Goal: Information Seeking & Learning: Learn about a topic

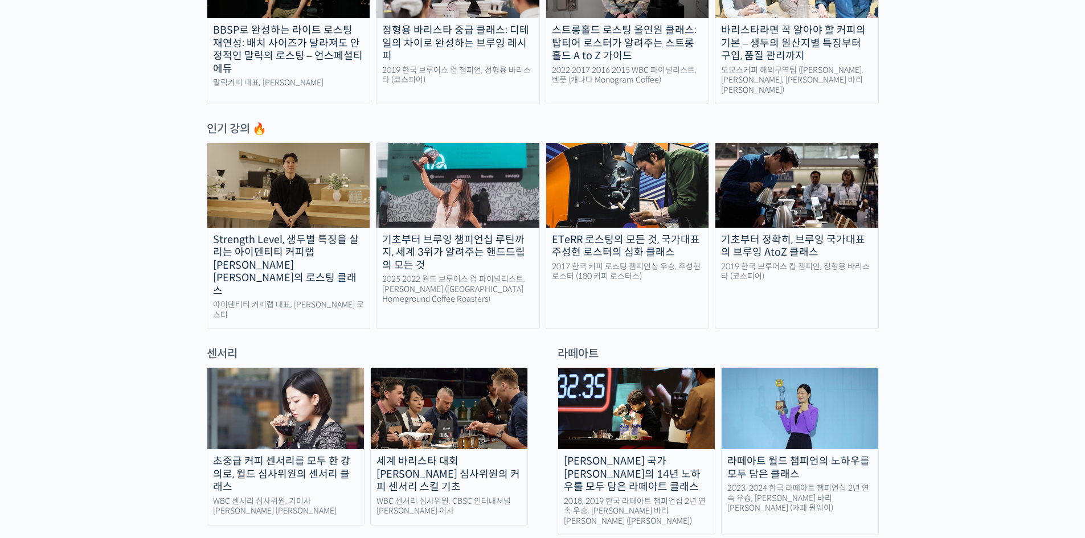
scroll to position [513, 0]
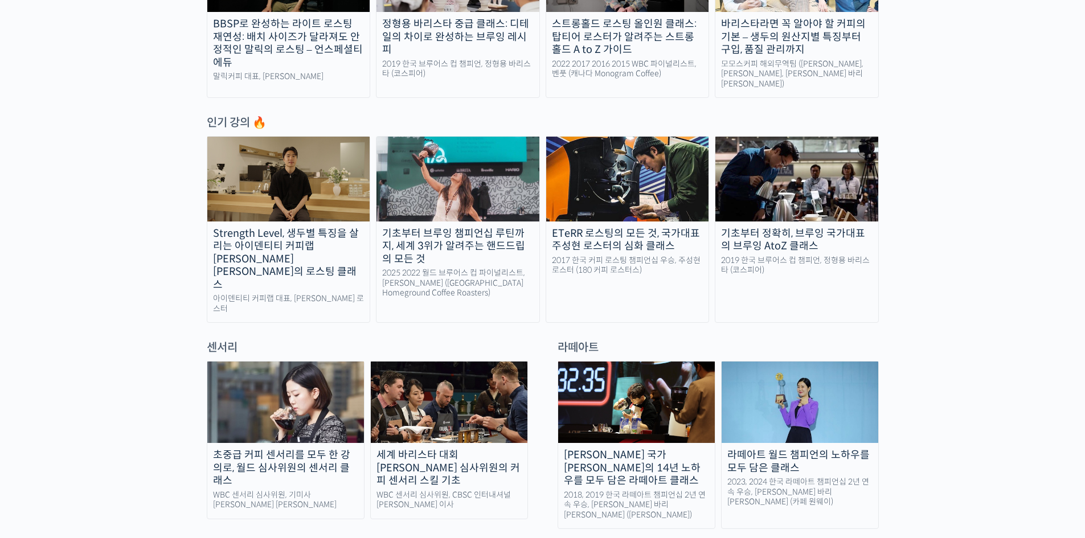
click at [331, 362] on img at bounding box center [285, 402] width 157 height 81
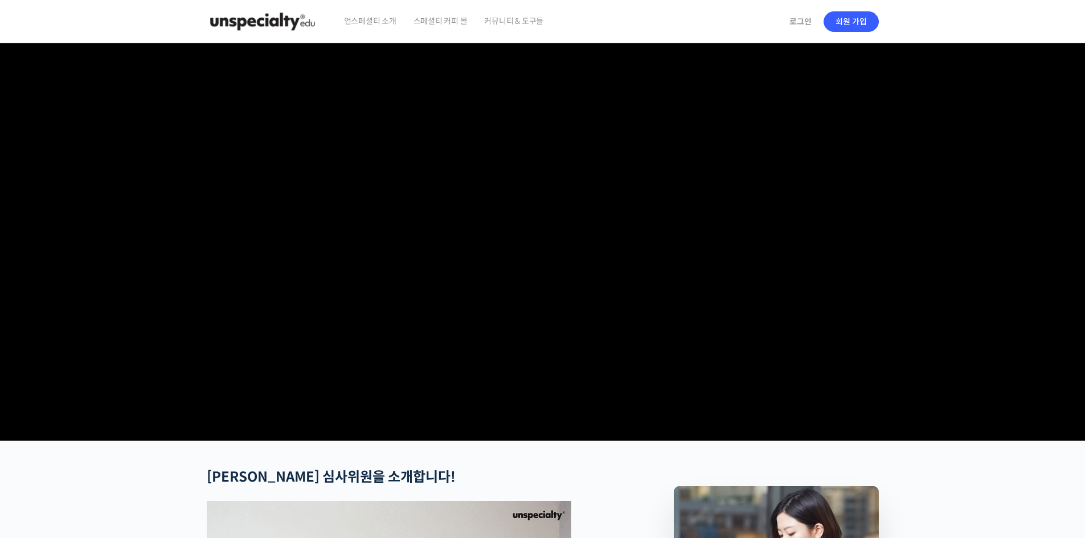
drag, startPoint x: 581, startPoint y: 423, endPoint x: 589, endPoint y: 430, distance: 10.9
click at [589, 430] on video at bounding box center [543, 239] width 672 height 393
drag, startPoint x: 540, startPoint y: 427, endPoint x: 618, endPoint y: 439, distance: 78.9
click at [618, 436] on video at bounding box center [543, 239] width 672 height 393
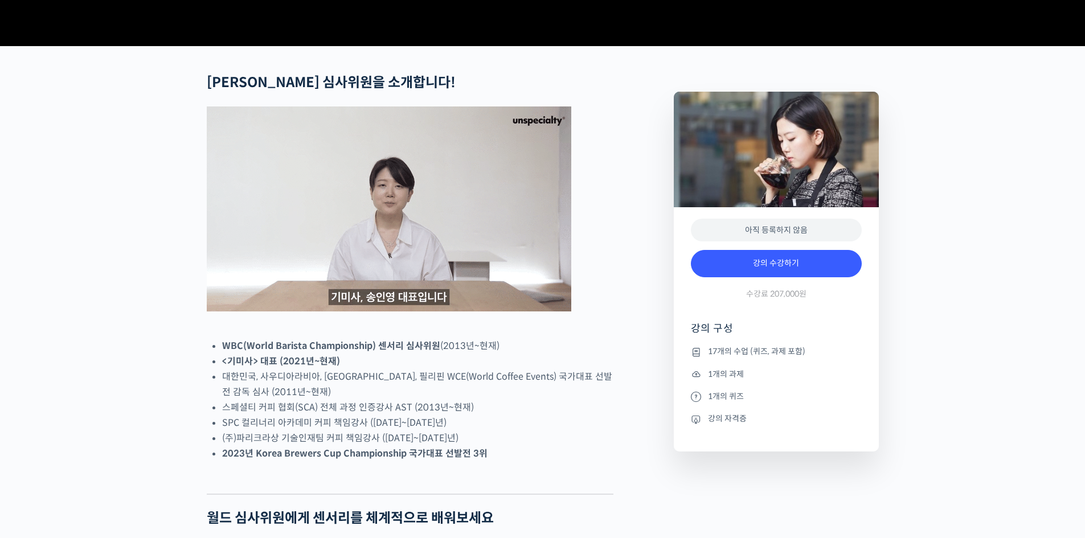
scroll to position [399, 0]
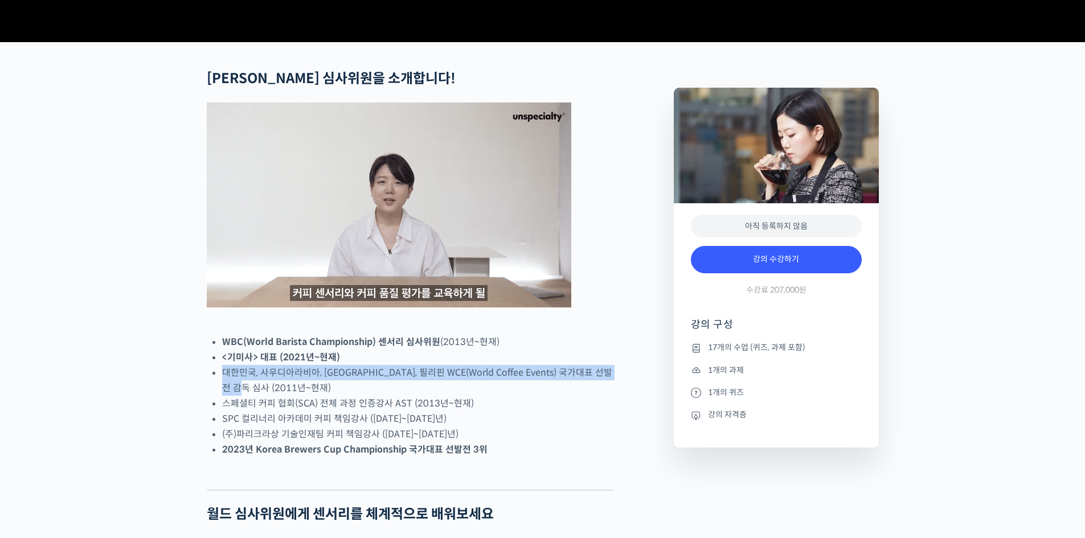
click at [361, 433] on ul "WBC(World Barista Championship) 센서리 심사위원 (2013년~현재) <기미사> 대표 (2021년~현재) 대한민국, 사…" at bounding box center [417, 395] width 391 height 123
click at [361, 396] on li "대한민국, 사우디아라비아, 중국, 필리핀 WCE(World Coffee Events) 국가대표 선발전 감독 심사 (2011년~현재)" at bounding box center [417, 380] width 391 height 31
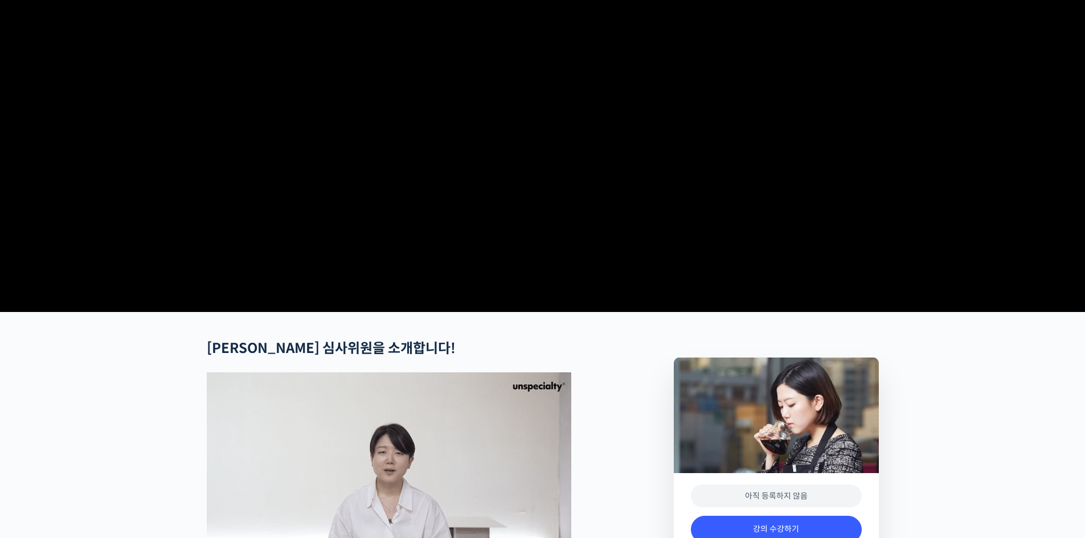
scroll to position [0, 0]
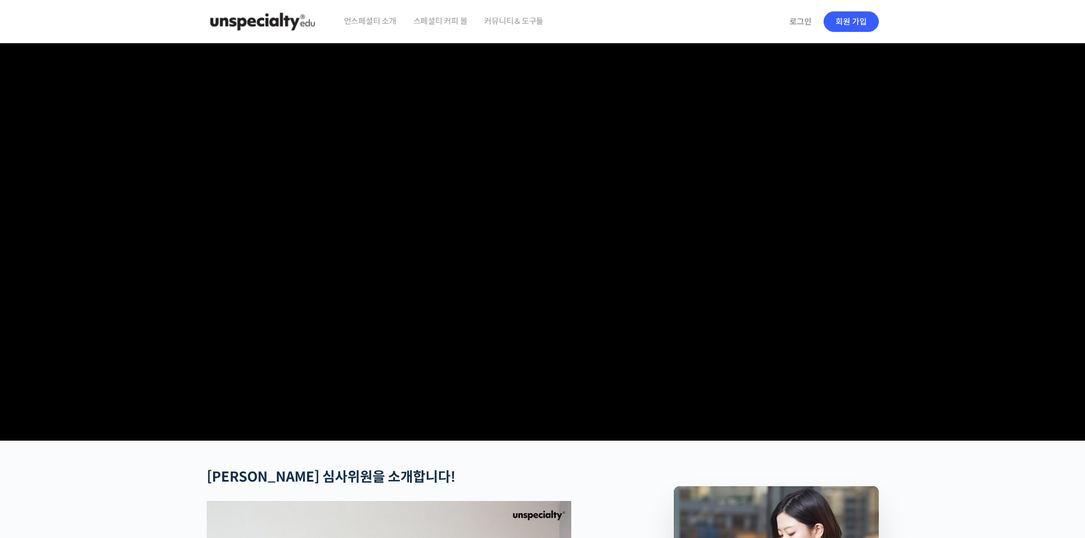
click at [543, 385] on video at bounding box center [543, 239] width 672 height 393
click at [611, 348] on video at bounding box center [543, 239] width 672 height 393
click at [647, 295] on video at bounding box center [543, 239] width 672 height 393
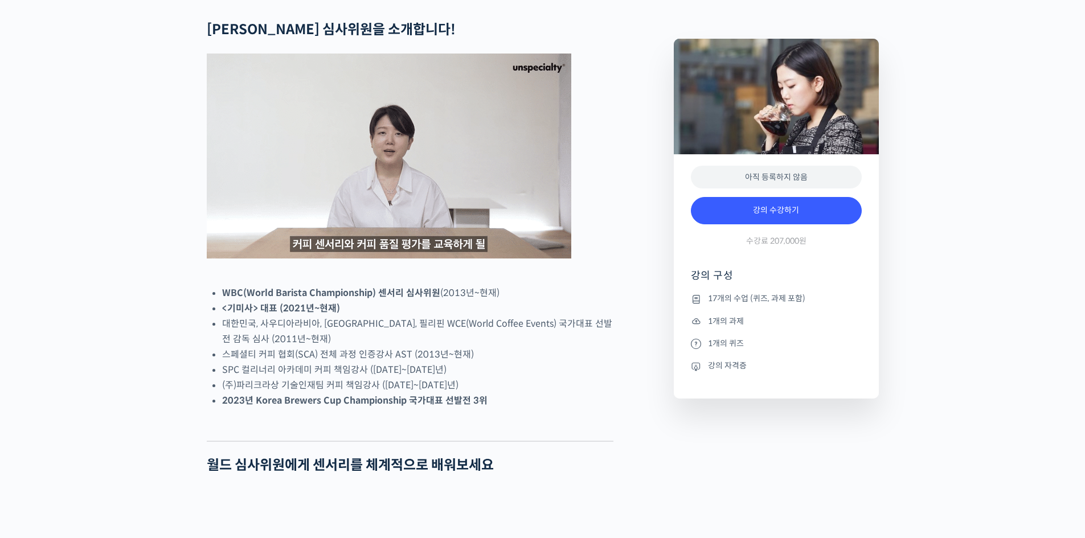
scroll to position [513, 0]
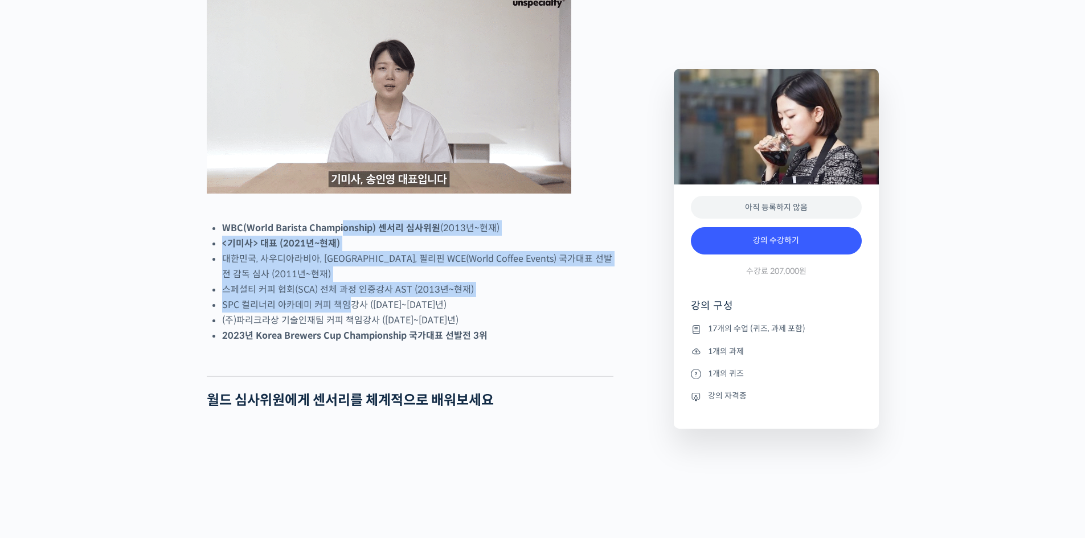
drag, startPoint x: 344, startPoint y: 288, endPoint x: 352, endPoint y: 358, distance: 70.0
click at [352, 344] on ul "WBC(World Barista Championship) 센서리 심사위원 (2013년~현재) <기미사> 대표 (2021년~현재) 대한민국, 사…" at bounding box center [417, 282] width 391 height 123
click at [352, 328] on li "(주)파리크라상 기술인재팀 커피 책임강사 ([DATE]~[DATE]년)" at bounding box center [417, 320] width 391 height 15
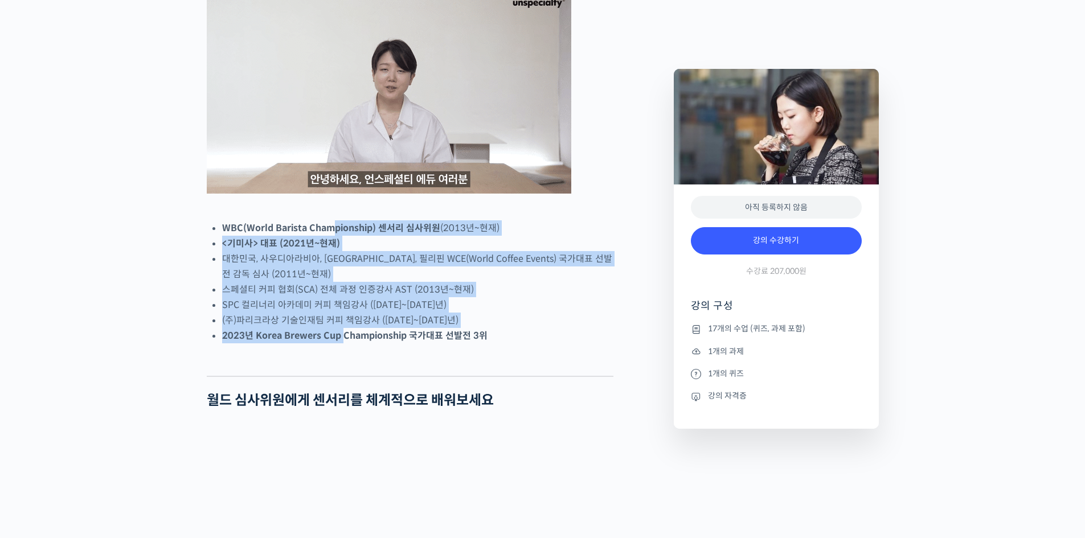
drag, startPoint x: 340, startPoint y: 328, endPoint x: 334, endPoint y: 267, distance: 61.2
click at [334, 267] on ul "WBC(World Barista Championship) 센서리 심사위원 (2013년~현재) <기미사> 대표 (2021년~현재) 대한민국, 사…" at bounding box center [417, 282] width 391 height 123
click at [334, 234] on strong "WBC(World Barista Championship) 센서리 심사위원" at bounding box center [331, 228] width 218 height 12
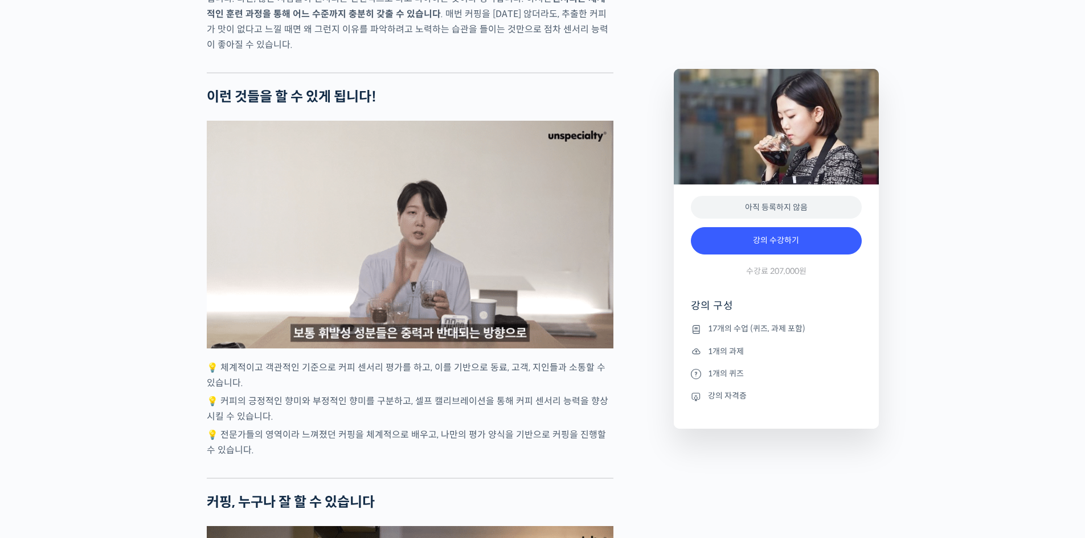
scroll to position [2678, 0]
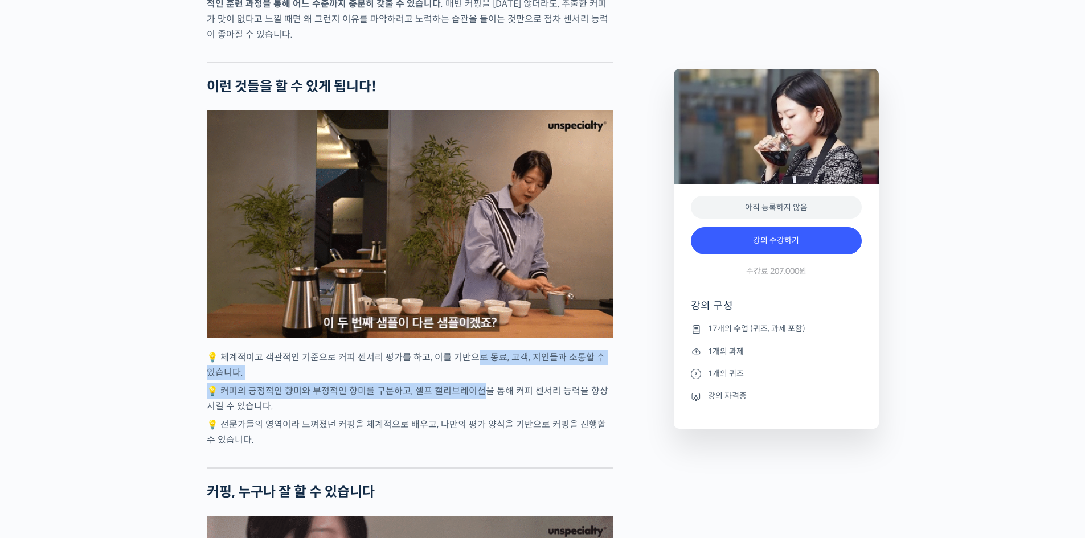
drag, startPoint x: 482, startPoint y: 432, endPoint x: 487, endPoint y: 450, distance: 18.2
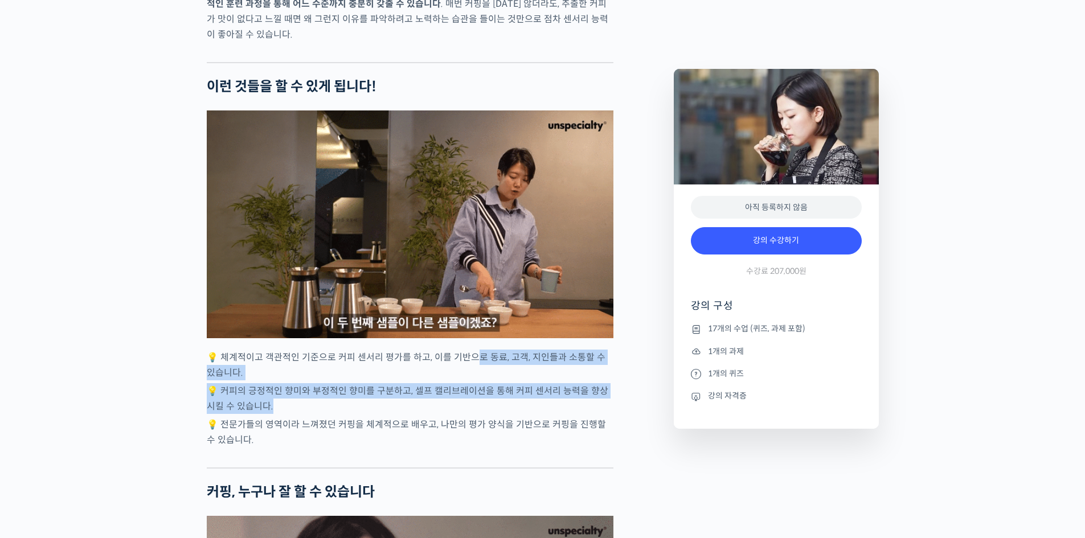
click at [487, 414] on p "💡 커피의 긍정적인 향미와 부정적인 향미를 구분하고, 셀프 캘리브레이션을 통해 커피 센서리 능력을 향상시킬 수 있습니다." at bounding box center [410, 398] width 407 height 31
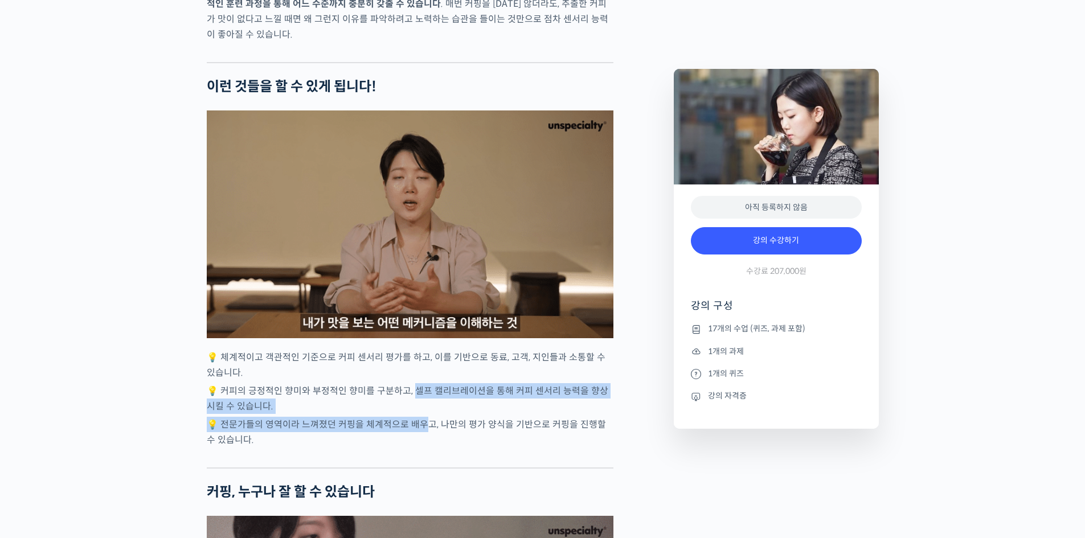
drag, startPoint x: 415, startPoint y: 425, endPoint x: 422, endPoint y: 459, distance: 34.2
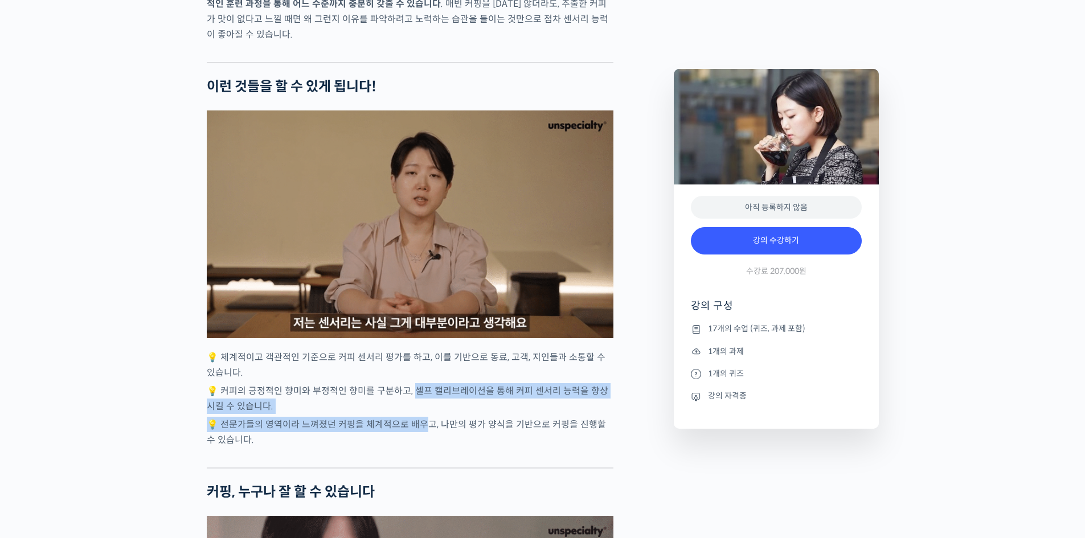
click at [422, 448] on p "💡 전문가들의 영역이라 느껴졌던 커핑을 체계적으로 배우고, 나만의 평가 양식을 기반으로 커핑을 진행할 수 있습니다." at bounding box center [410, 432] width 407 height 31
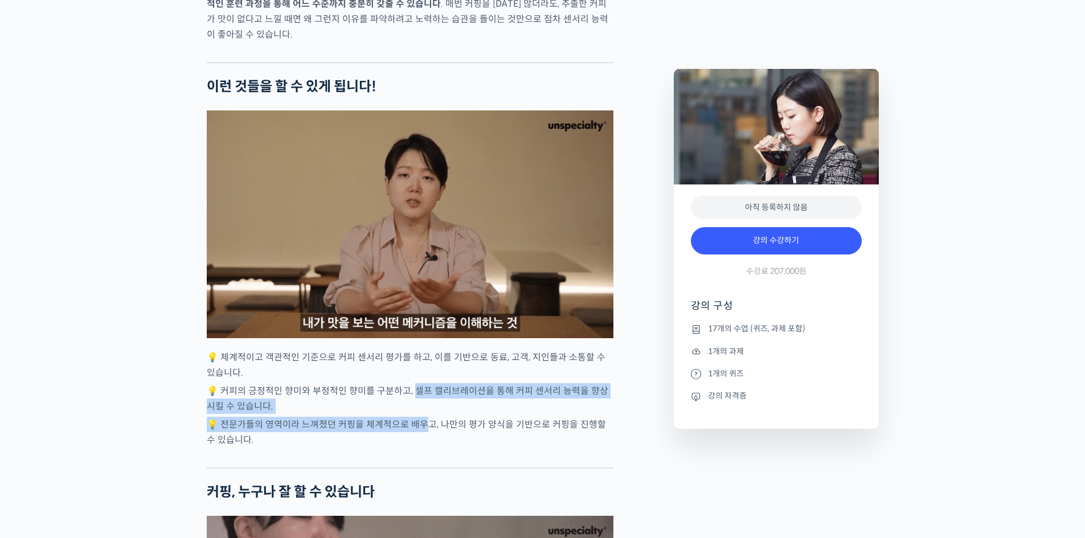
click at [418, 448] on p "💡 전문가들의 영역이라 느껴졌던 커핑을 체계적으로 배우고, 나만의 평가 양식을 기반으로 커핑을 진행할 수 있습니다." at bounding box center [410, 432] width 407 height 31
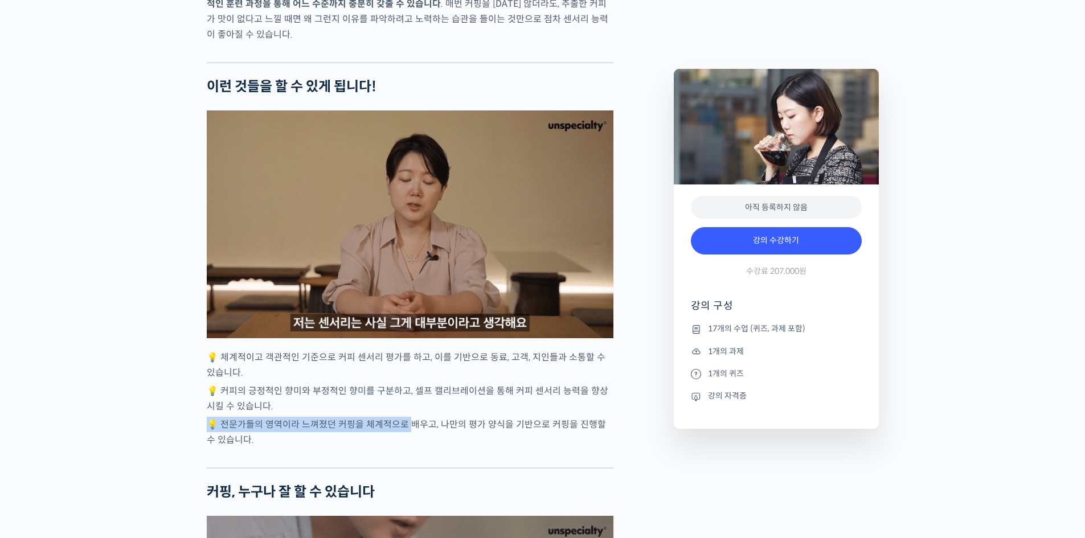
drag, startPoint x: 407, startPoint y: 458, endPoint x: 411, endPoint y: 432, distance: 25.9
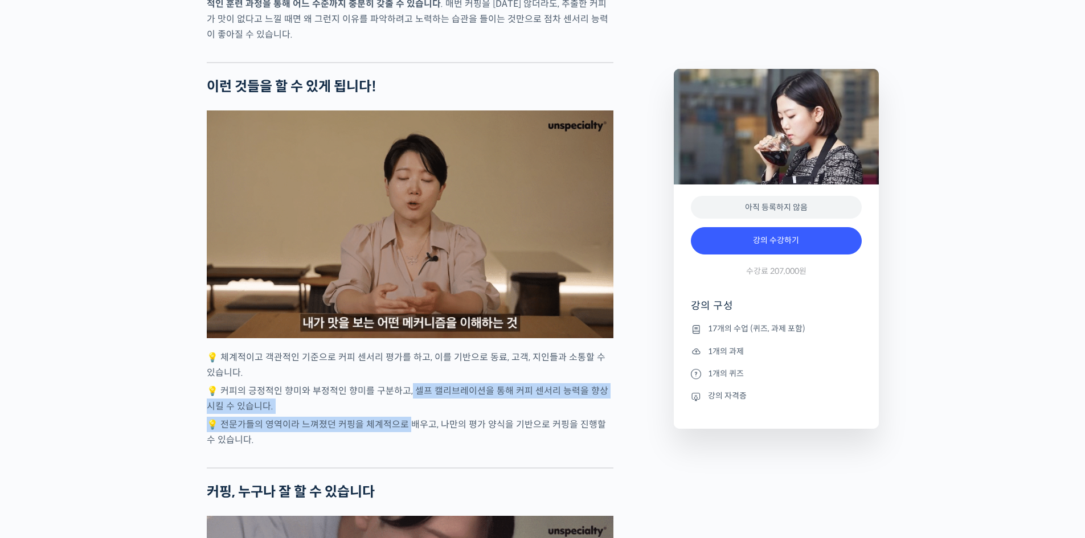
click at [413, 414] on p "💡 커피의 긍정적인 향미와 부정적인 향미를 구분하고, 셀프 캘리브레이션을 통해 커피 센서리 능력을 향상시킬 수 있습니다." at bounding box center [410, 398] width 407 height 31
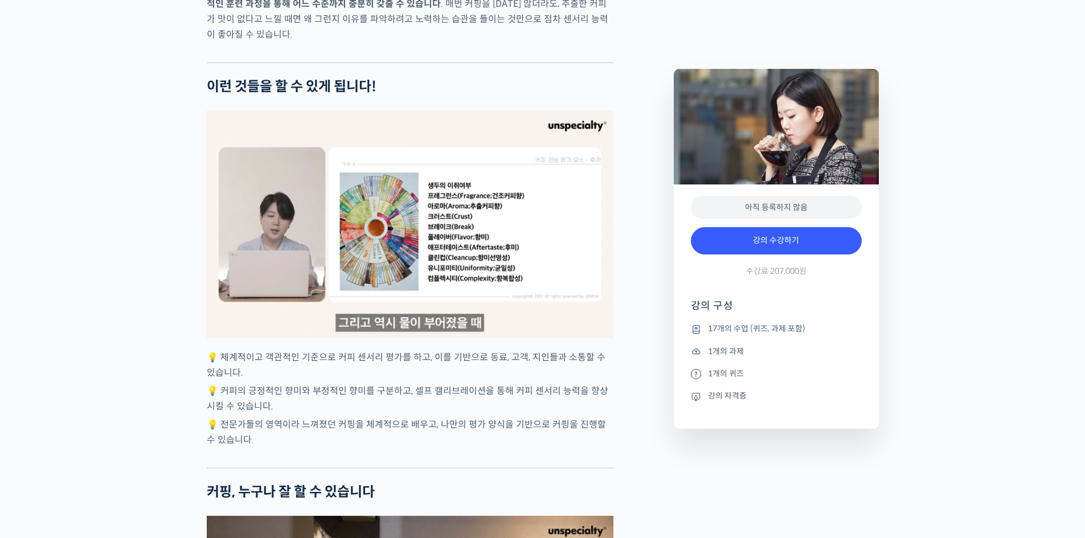
click at [523, 414] on p "💡 커피의 긍정적인 향미와 부정적인 향미를 구분하고, 셀프 캘리브레이션을 통해 커피 센서리 능력을 향상시킬 수 있습니다." at bounding box center [410, 398] width 407 height 31
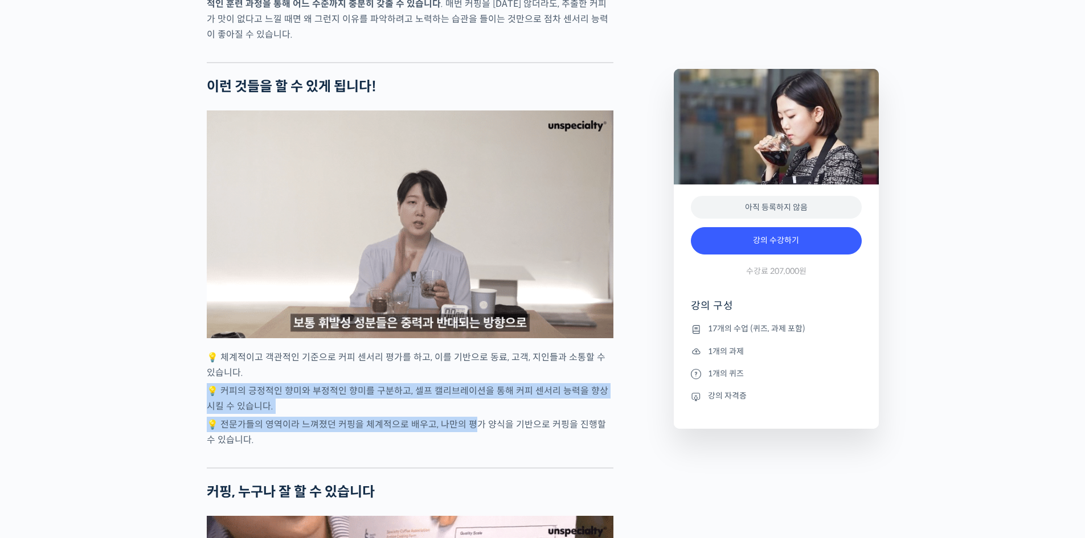
drag, startPoint x: 458, startPoint y: 414, endPoint x: 473, endPoint y: 473, distance: 60.7
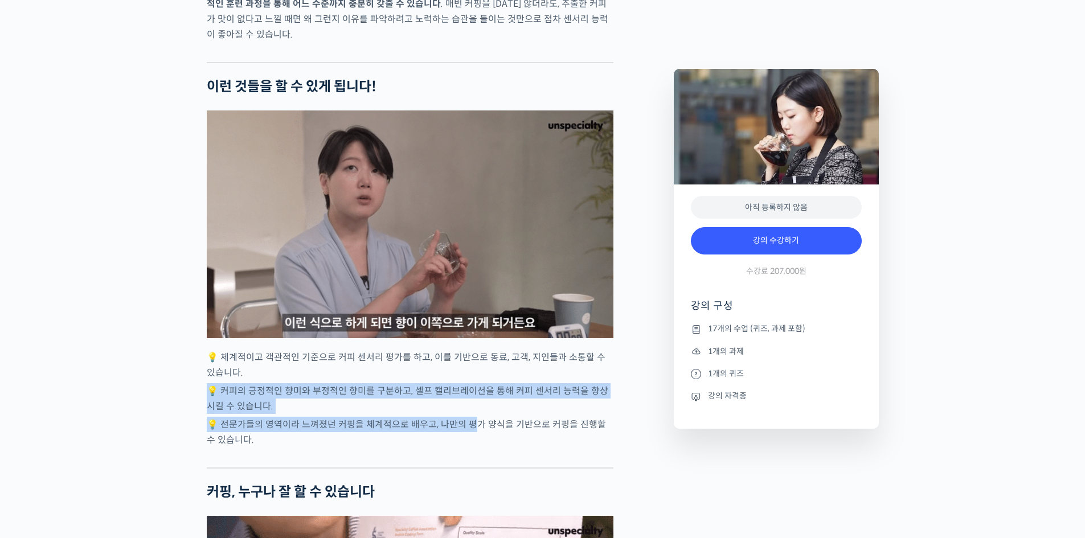
click at [472, 448] on p "💡 전문가들의 영역이라 느껴졌던 커핑을 체계적으로 배우고, 나만의 평가 양식을 기반으로 커핑을 진행할 수 있습니다." at bounding box center [410, 432] width 407 height 31
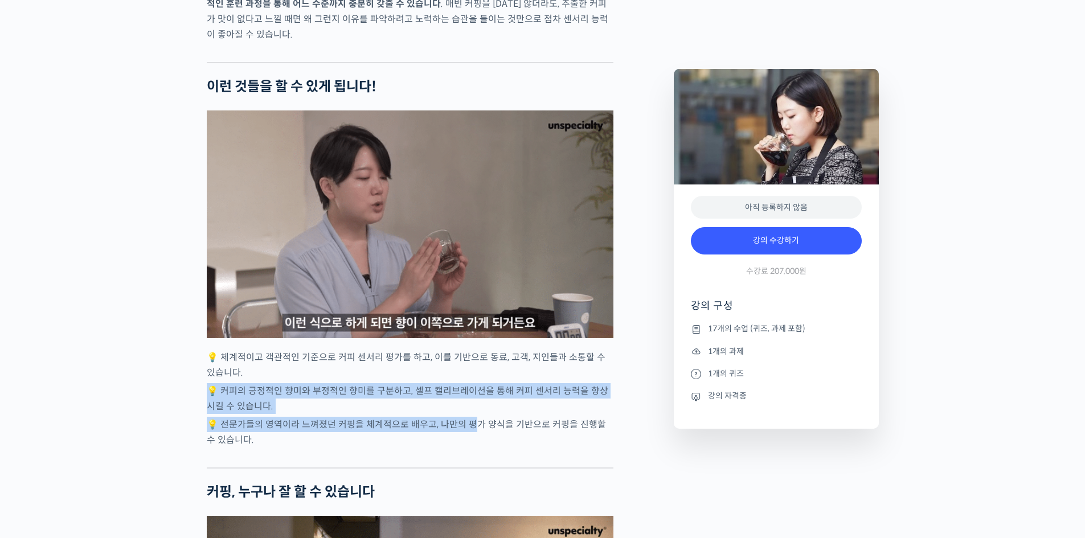
click at [417, 448] on p "💡 전문가들의 영역이라 느껴졌던 커핑을 체계적으로 배우고, 나만의 평가 양식을 기반으로 커핑을 진행할 수 있습니다." at bounding box center [410, 432] width 407 height 31
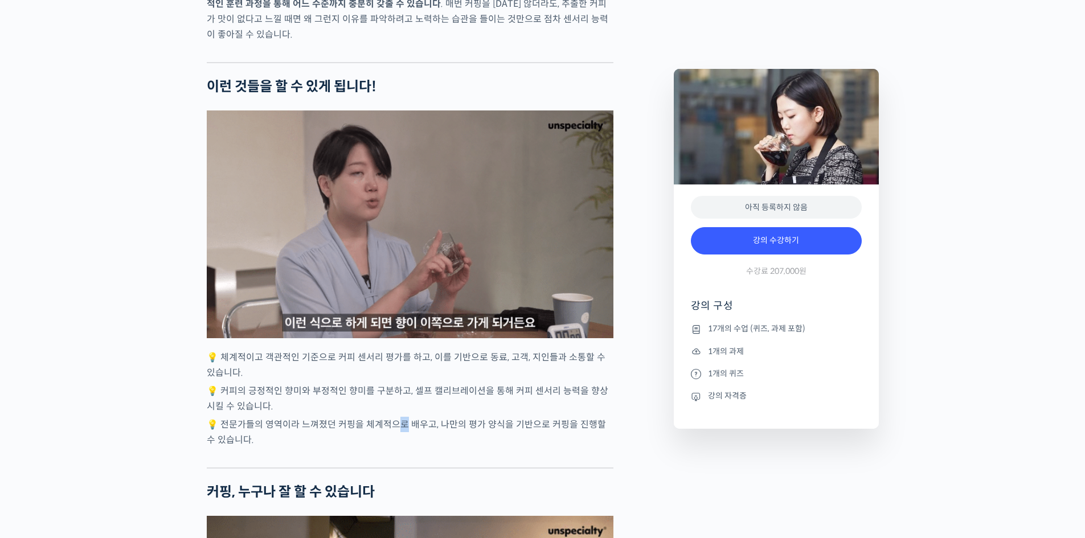
drag, startPoint x: 403, startPoint y: 456, endPoint x: 405, endPoint y: 436, distance: 20.0
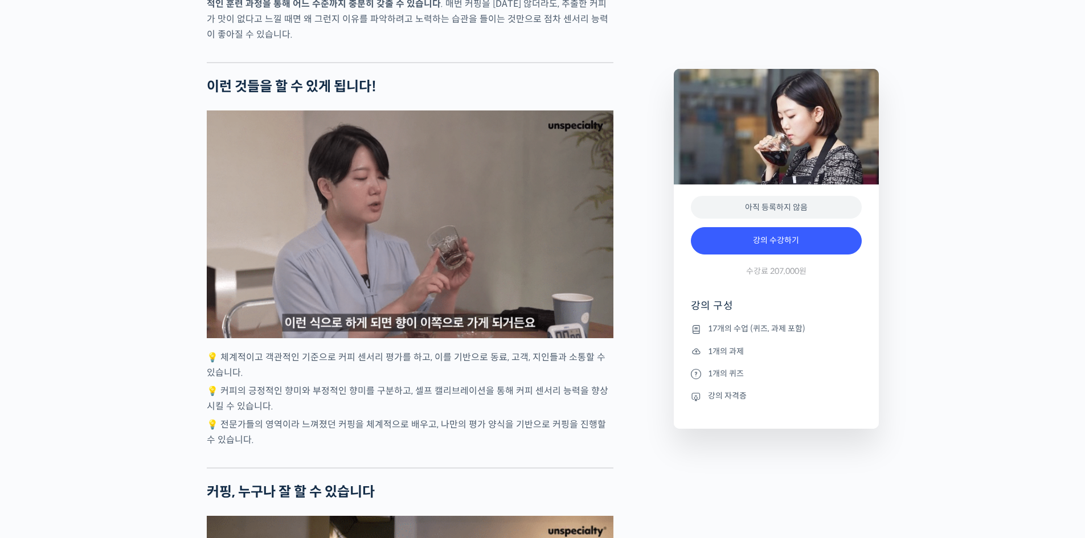
click at [411, 448] on p "💡 전문가들의 영역이라 느껴졌던 커핑을 체계적으로 배우고, 나만의 평가 양식을 기반으로 커핑을 진행할 수 있습니다." at bounding box center [410, 432] width 407 height 31
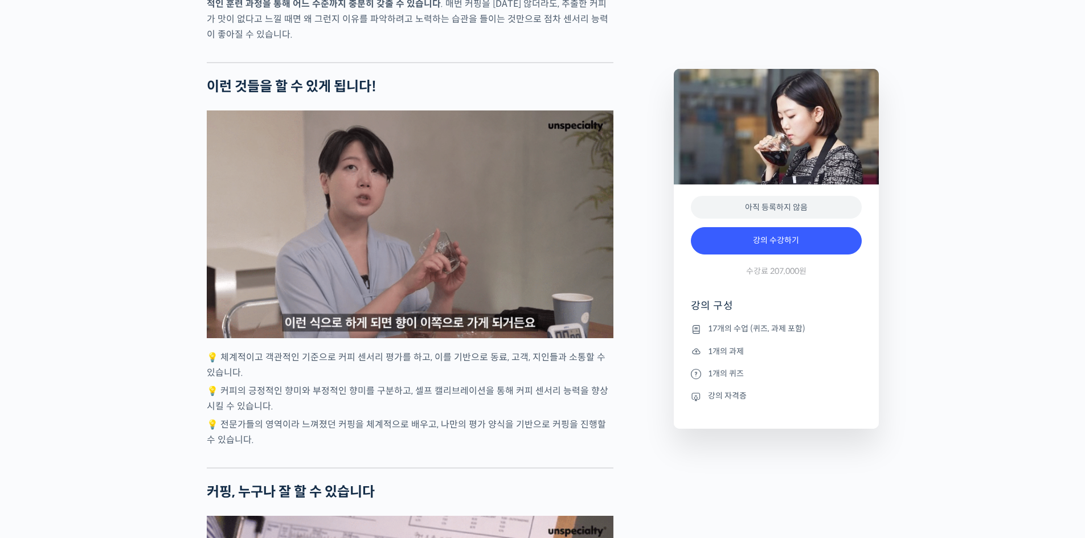
drag, startPoint x: 393, startPoint y: 456, endPoint x: 389, endPoint y: 423, distance: 32.8
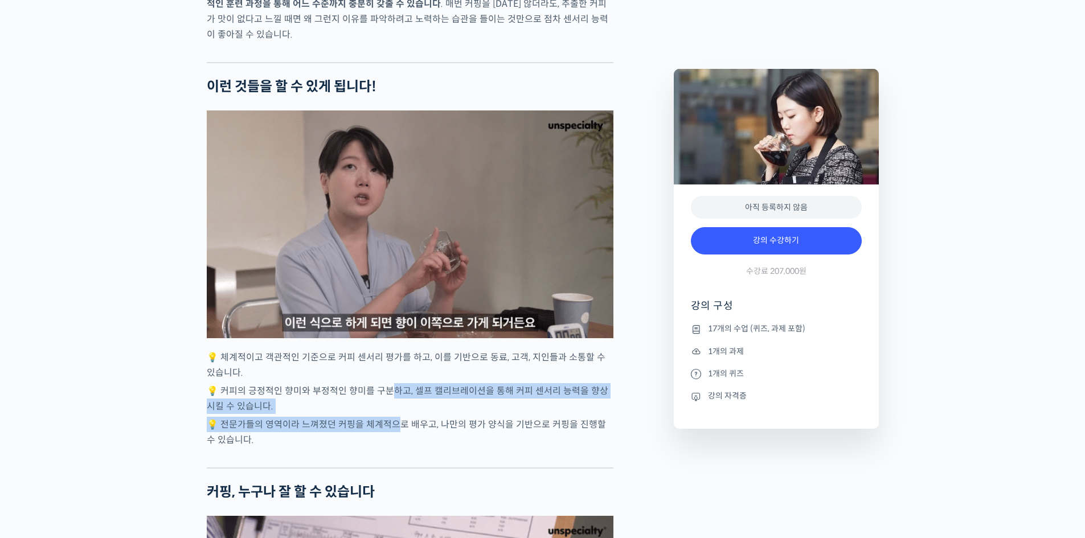
click at [390, 414] on p "💡 커피의 긍정적인 향미와 부정적인 향미를 구분하고, 셀프 캘리브레이션을 통해 커피 센서리 능력을 향상시킬 수 있습니다." at bounding box center [410, 398] width 407 height 31
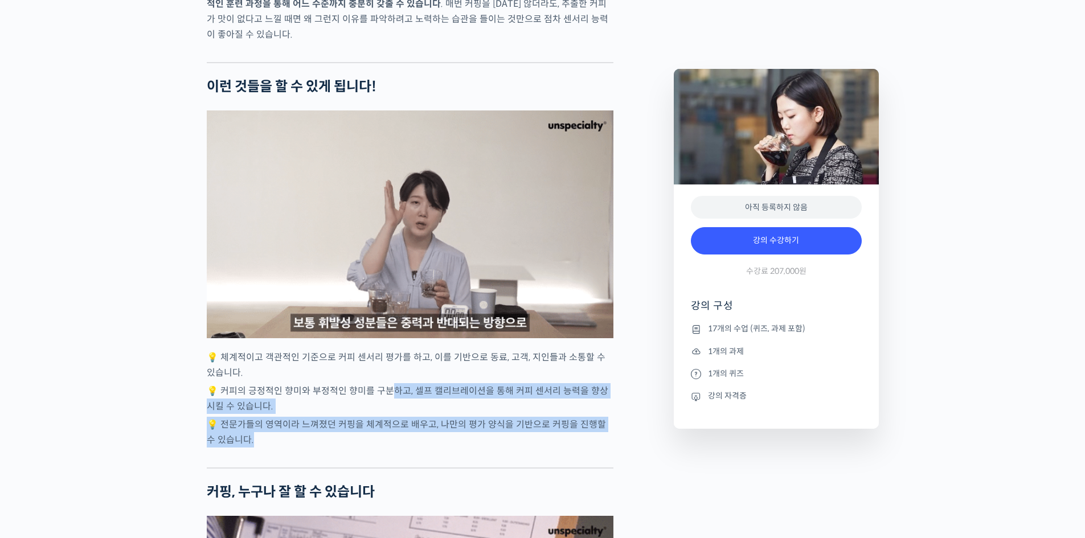
drag, startPoint x: 392, startPoint y: 446, endPoint x: 400, endPoint y: 480, distance: 34.6
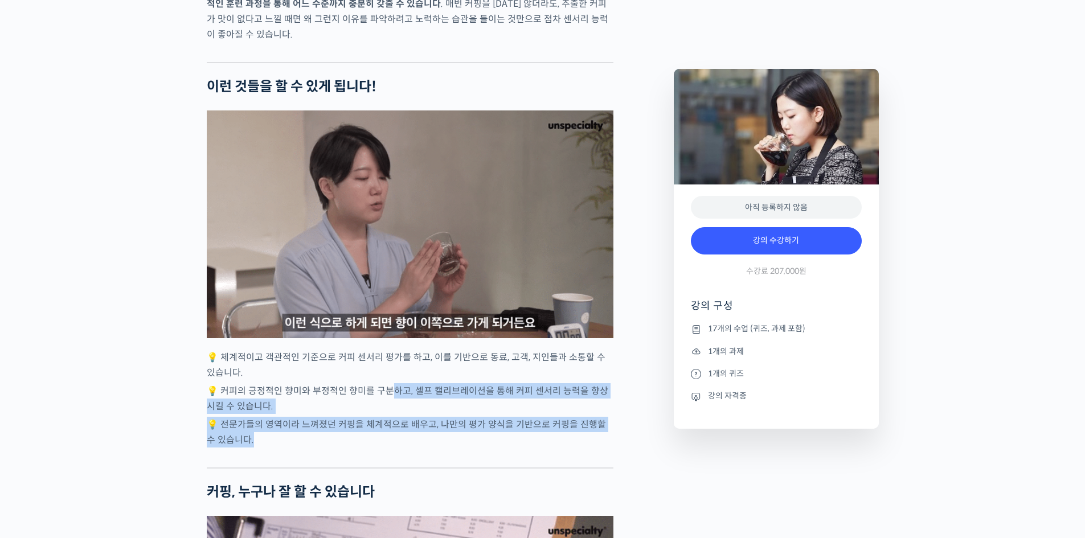
click at [400, 448] on p "💡 전문가들의 영역이라 느껴졌던 커핑을 체계적으로 배우고, 나만의 평가 양식을 기반으로 커핑을 진행할 수 있습니다." at bounding box center [410, 432] width 407 height 31
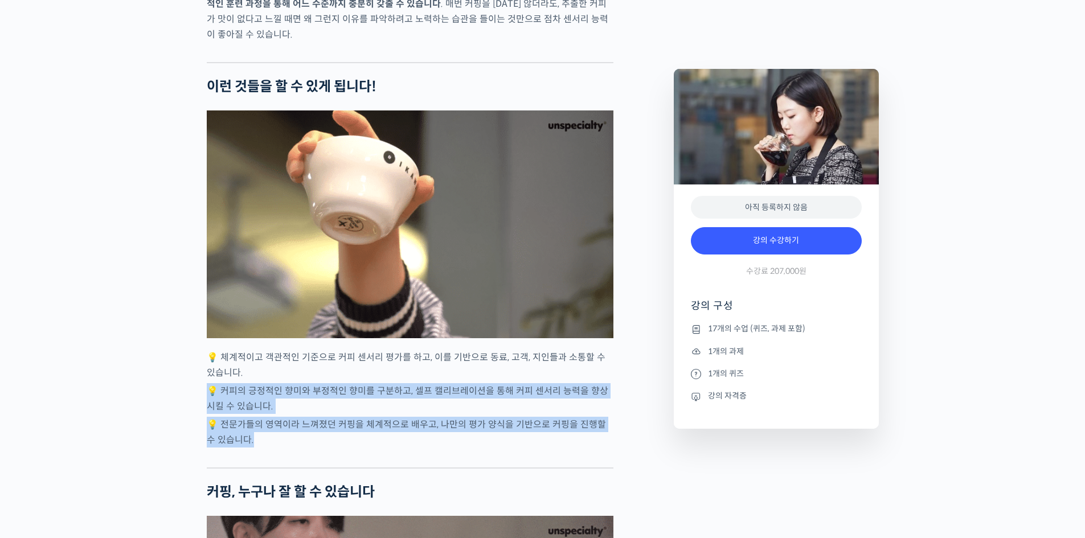
drag, startPoint x: 398, startPoint y: 485, endPoint x: 374, endPoint y: 404, distance: 84.4
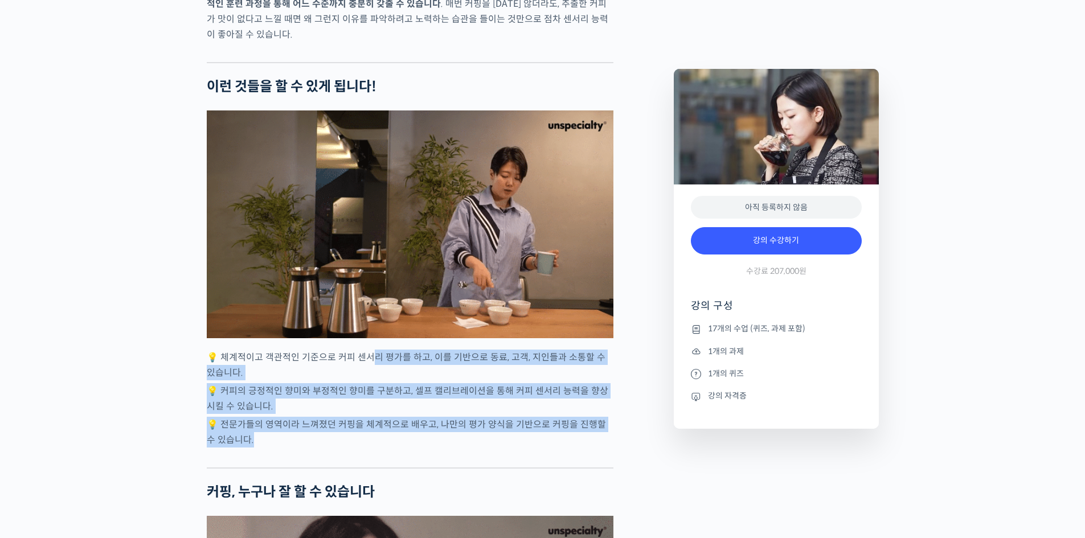
click at [377, 381] on p "💡 체계적이고 객관적인 기준으로 커피 센서리 평가를 하고, 이를 기반으로 동료, 고객, 지인들과 소통할 수 있습니다." at bounding box center [410, 365] width 407 height 31
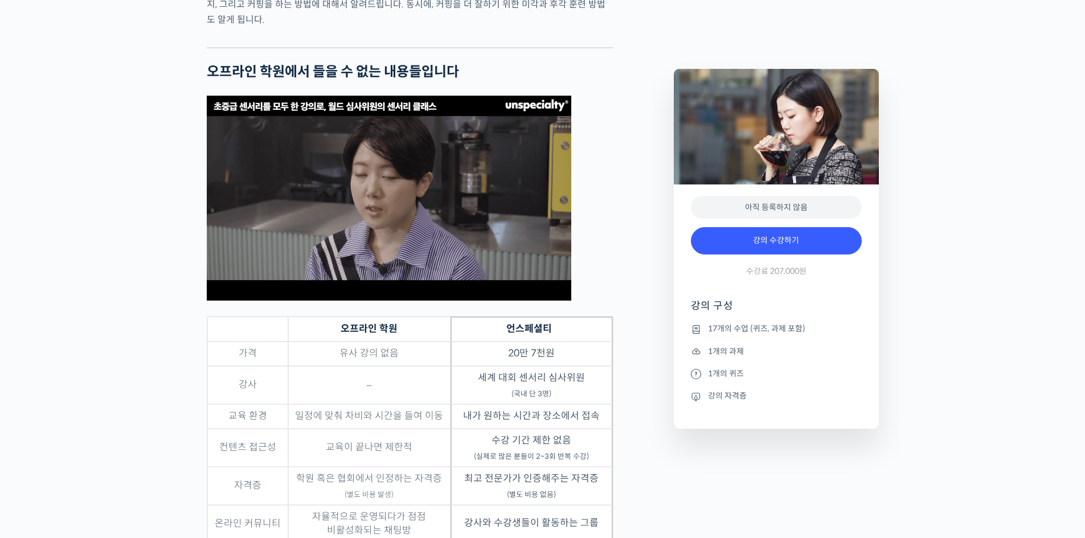
scroll to position [3533, 0]
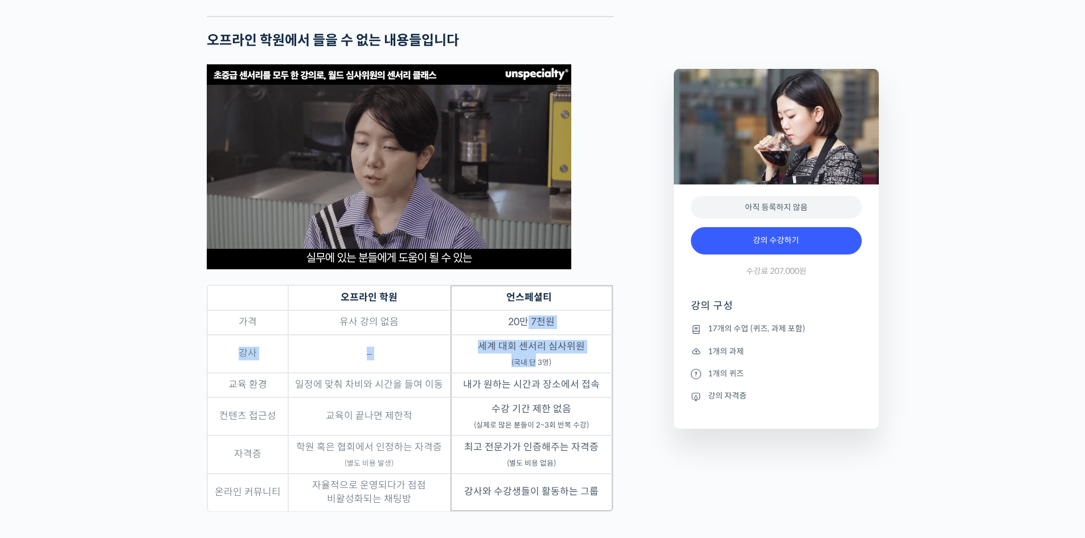
drag, startPoint x: 537, startPoint y: 411, endPoint x: 538, endPoint y: 419, distance: 7.5
click at [538, 417] on tbody "가격 유사 강의 없음 20만 7천원 강사 – 세계 대회 센서리 심사위원 (국내 단 3명) 교육 환경 일정에 맞춰 차비와 시간을 들여 이동 내가…" at bounding box center [410, 411] width 406 height 201
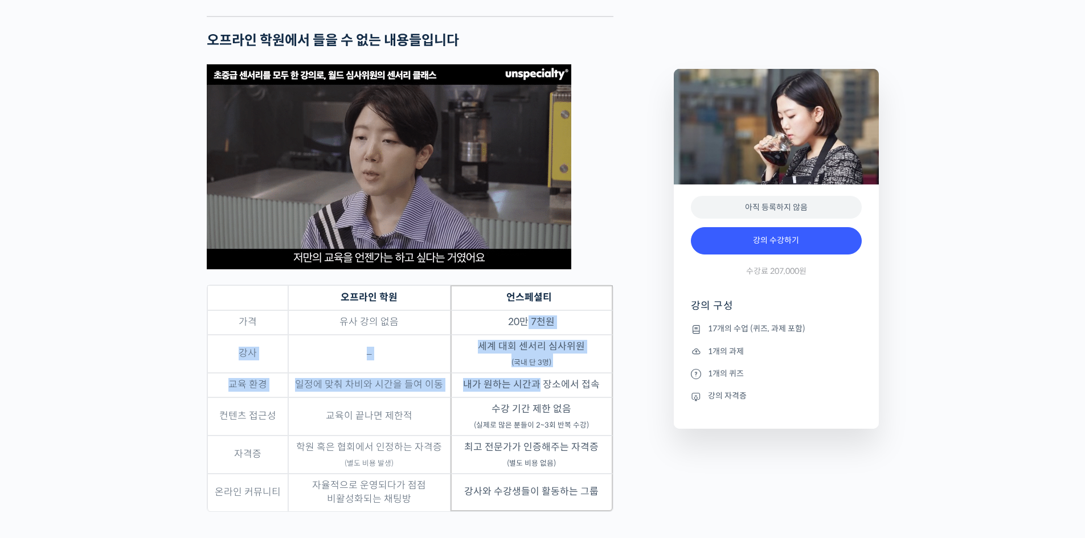
click at [538, 398] on td "내가 원하는 시간과 장소에서 접속" at bounding box center [532, 385] width 162 height 25
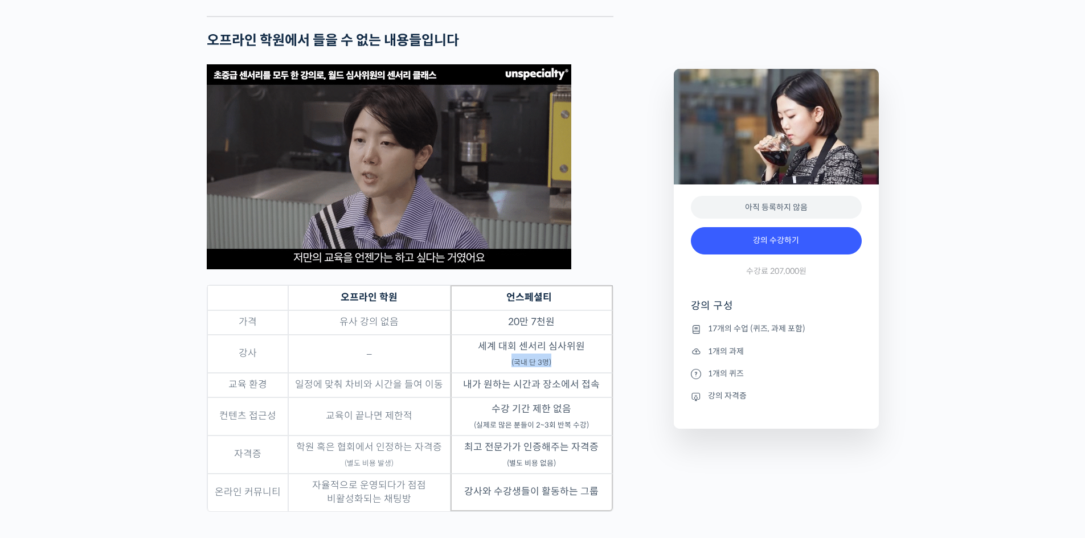
drag, startPoint x: 510, startPoint y: 405, endPoint x: 595, endPoint y: 412, distance: 85.8
click at [594, 373] on td "세계 대회 센서리 심사위원 (국내 단 3명)" at bounding box center [532, 354] width 162 height 38
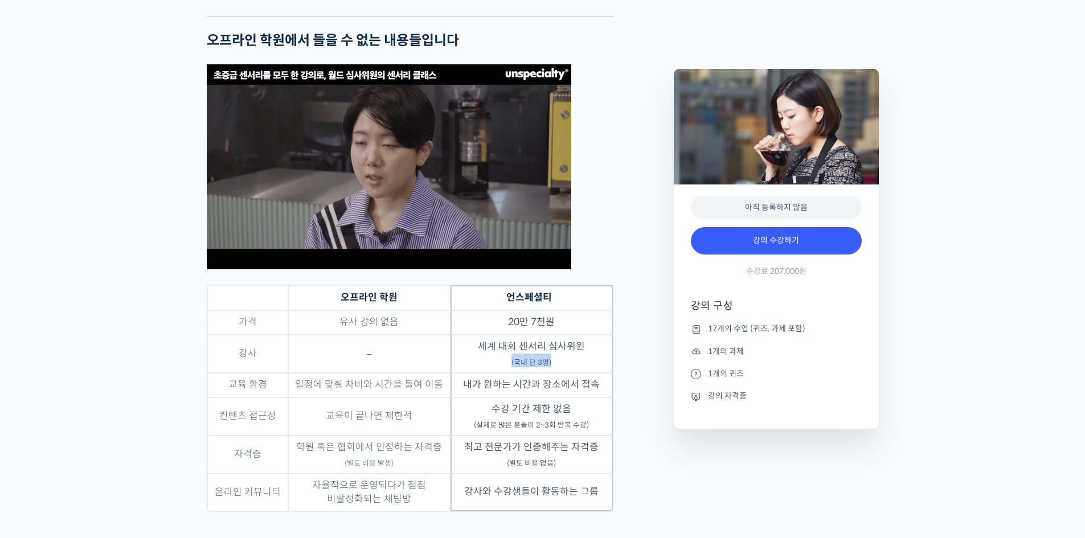
click at [577, 373] on td "세계 대회 센서리 심사위원 (국내 단 3명)" at bounding box center [532, 354] width 162 height 38
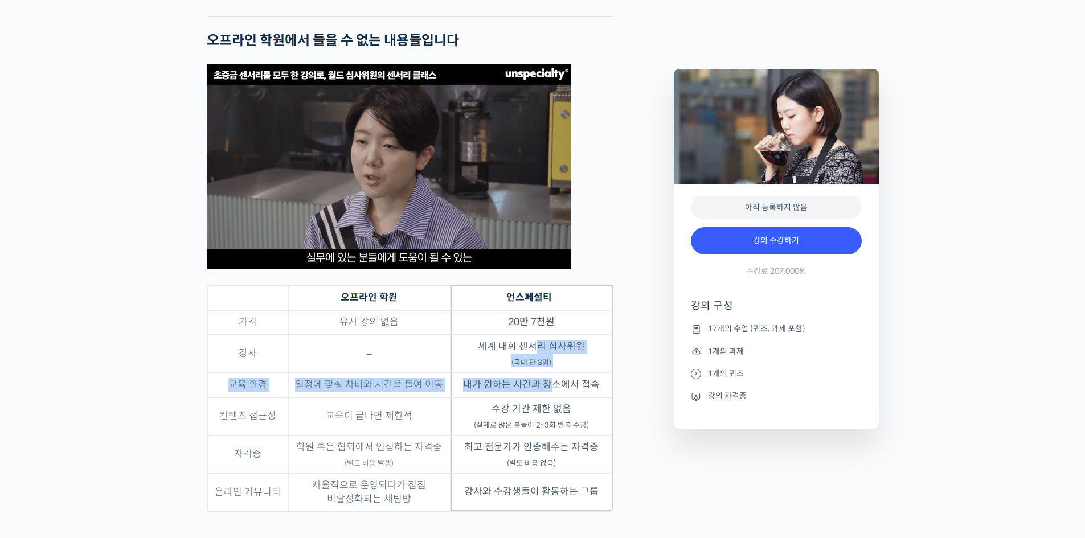
drag, startPoint x: 541, startPoint y: 393, endPoint x: 550, endPoint y: 431, distance: 39.9
click at [550, 431] on tbody "가격 유사 강의 없음 20만 7천원 강사 – 세계 대회 센서리 심사위원 (국내 단 3명) 교육 환경 일정에 맞춰 차비와 시간을 들여 이동 내가…" at bounding box center [410, 411] width 406 height 201
click at [550, 398] on td "내가 원하는 시간과 장소에서 접속" at bounding box center [532, 385] width 162 height 25
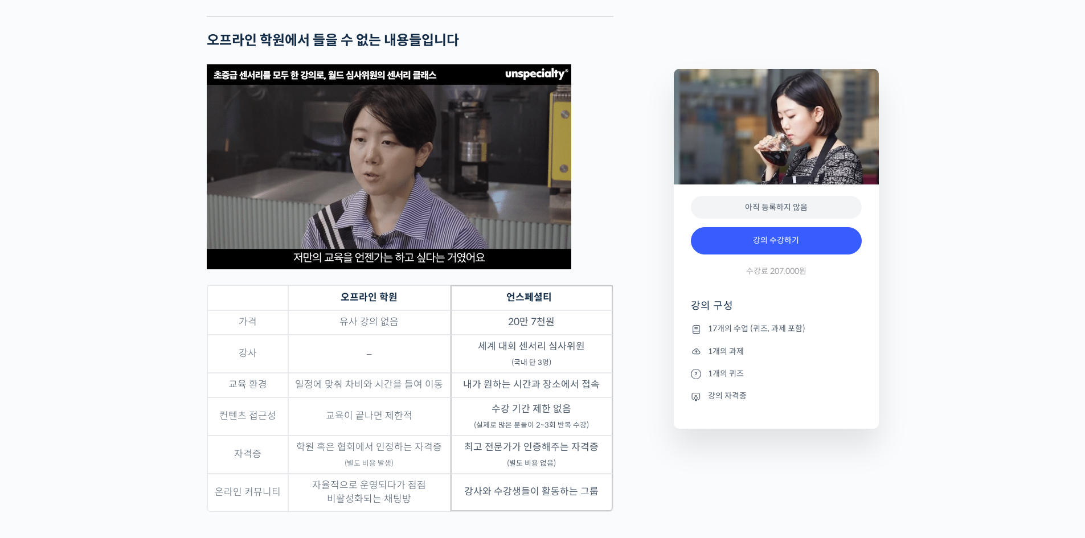
drag, startPoint x: 548, startPoint y: 419, endPoint x: 819, endPoint y: 325, distance: 287.1
drag, startPoint x: 505, startPoint y: 407, endPoint x: 555, endPoint y: 407, distance: 49.6
click at [555, 373] on td "세계 대회 센서리 심사위원 (국내 단 3명)" at bounding box center [532, 354] width 162 height 38
click at [485, 373] on td "세계 대회 센서리 심사위원 (국내 단 3명)" at bounding box center [532, 354] width 162 height 38
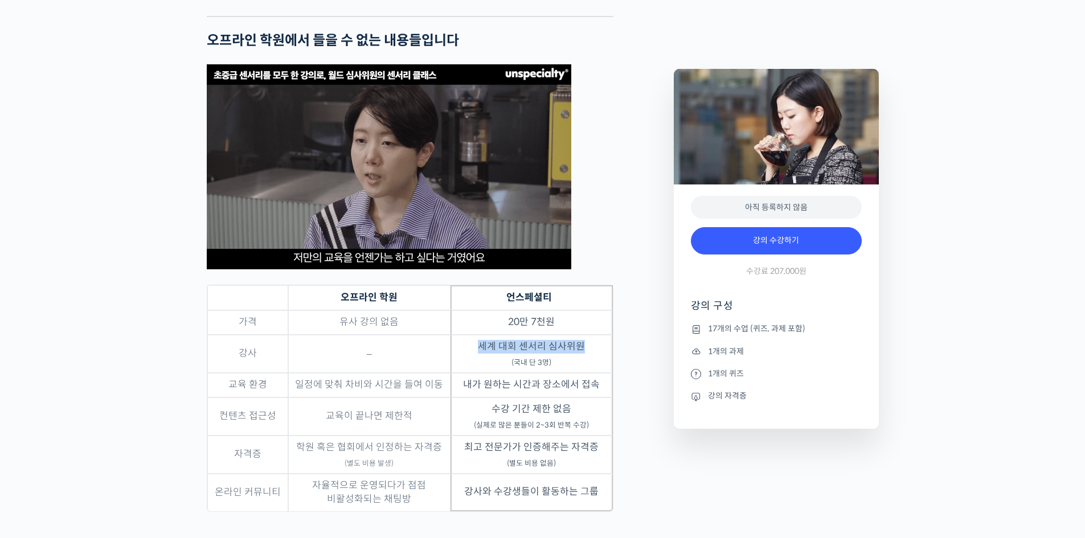
drag, startPoint x: 471, startPoint y: 387, endPoint x: 599, endPoint y: 391, distance: 128.2
click at [599, 373] on td "세계 대회 센서리 심사위원 (국내 단 3명)" at bounding box center [532, 354] width 162 height 38
click at [585, 373] on td "세계 대회 센서리 심사위원 (국내 단 3명)" at bounding box center [532, 354] width 162 height 38
drag, startPoint x: 571, startPoint y: 406, endPoint x: 458, endPoint y: 378, distance: 116.2
click at [458, 373] on td "세계 대회 센서리 심사위원 (국내 단 3명)" at bounding box center [532, 354] width 162 height 38
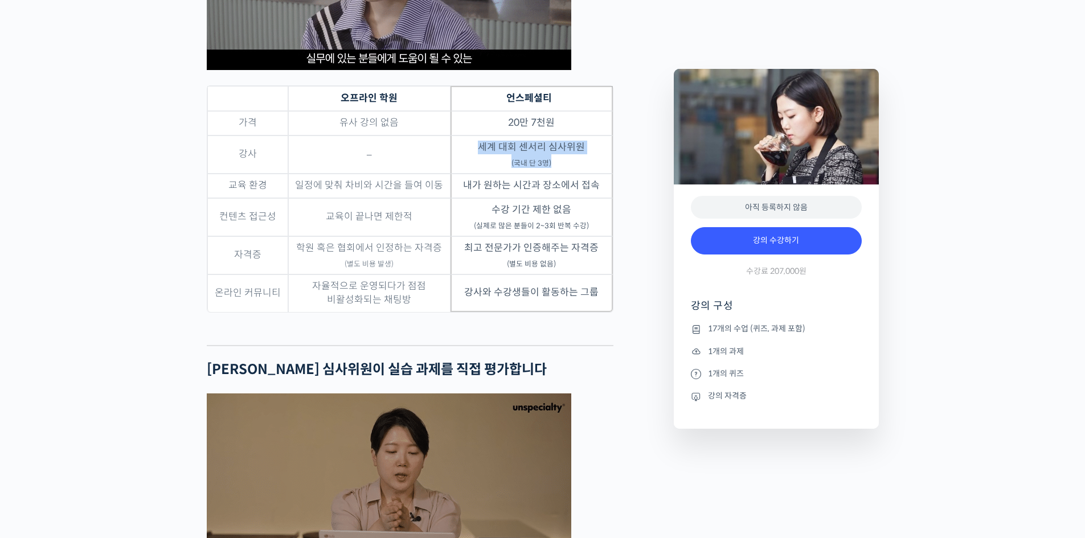
scroll to position [3704, 0]
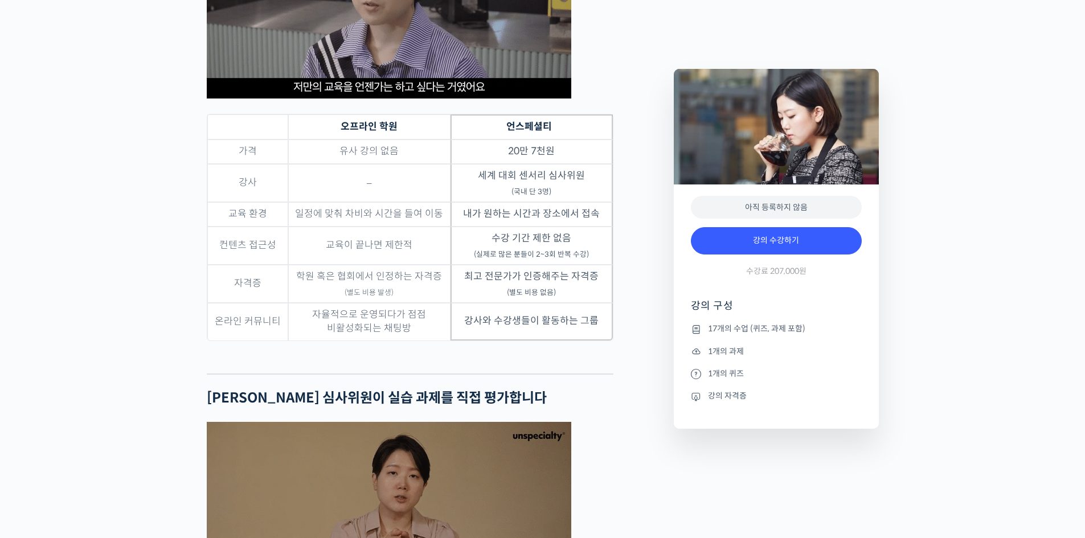
click at [553, 227] on td "내가 원하는 시간과 장소에서 접속" at bounding box center [532, 214] width 162 height 25
drag, startPoint x: 509, startPoint y: 231, endPoint x: 576, endPoint y: 233, distance: 66.7
click at [576, 202] on td "세계 대회 센서리 심사위원 (국내 단 3명)" at bounding box center [532, 183] width 162 height 38
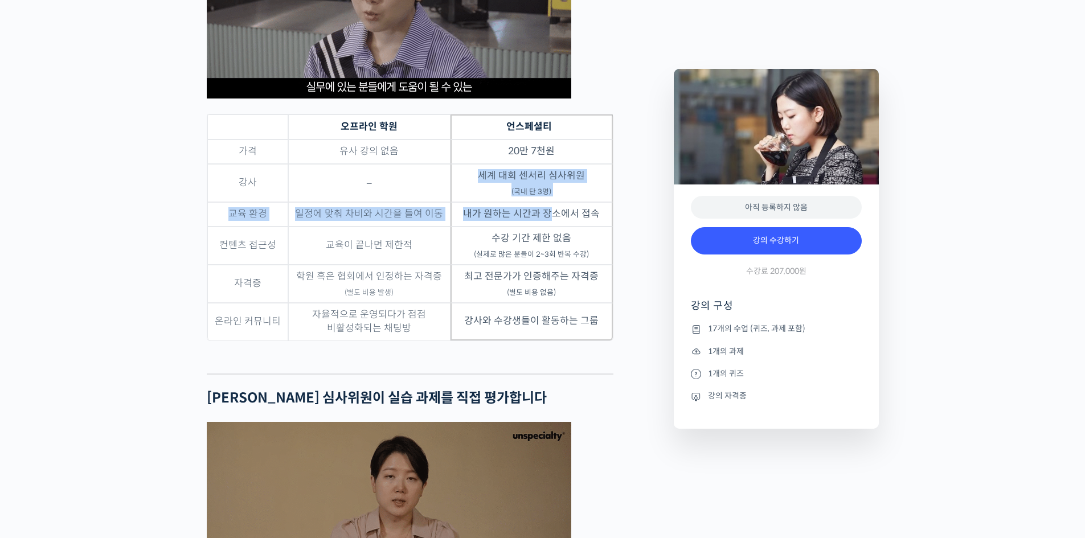
drag, startPoint x: 481, startPoint y: 215, endPoint x: 556, endPoint y: 243, distance: 79.2
click at [556, 243] on tbody "가격 유사 강의 없음 20만 7천원 강사 – 세계 대회 센서리 심사위원 (국내 단 3명) 교육 환경 일정에 맞춰 차비와 시간을 들여 이동 내가…" at bounding box center [410, 240] width 406 height 201
click at [558, 202] on td "세계 대회 센서리 심사위원 (국내 단 3명)" at bounding box center [532, 183] width 162 height 38
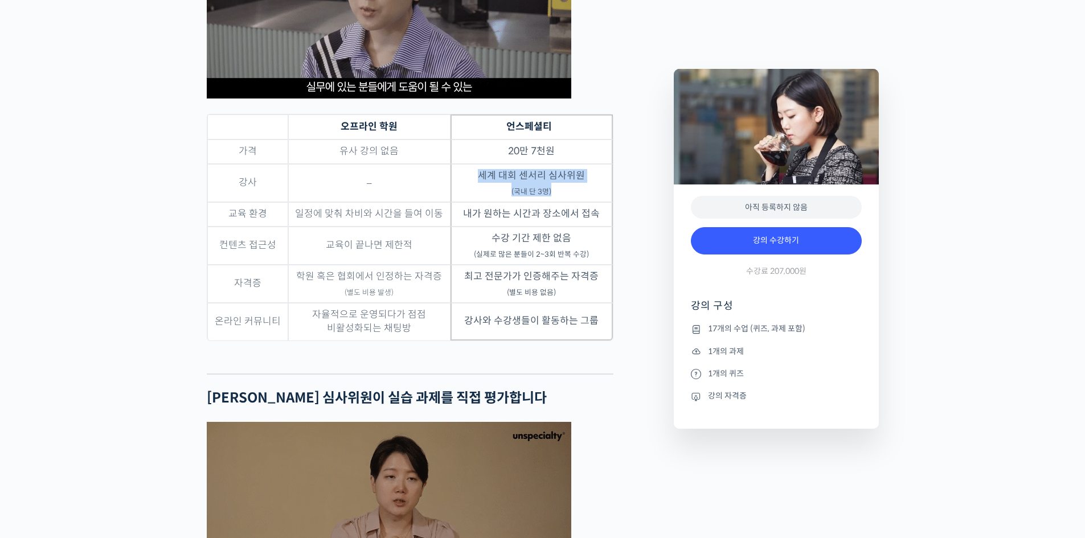
drag, startPoint x: 562, startPoint y: 236, endPoint x: 483, endPoint y: 209, distance: 84.1
click at [483, 202] on td "세계 대회 센서리 심사위원 (국내 단 3명)" at bounding box center [532, 183] width 162 height 38
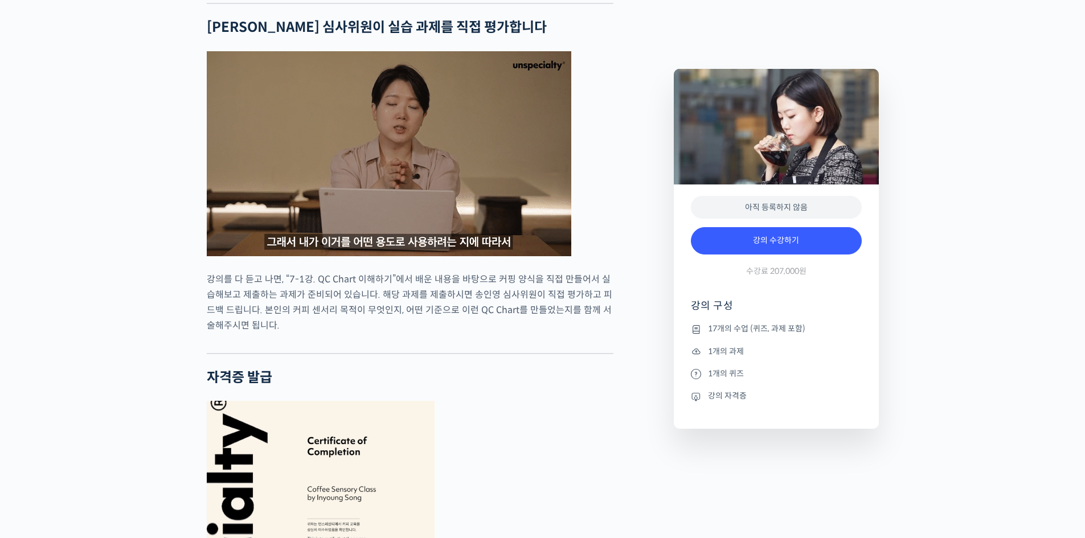
scroll to position [4102, 0]
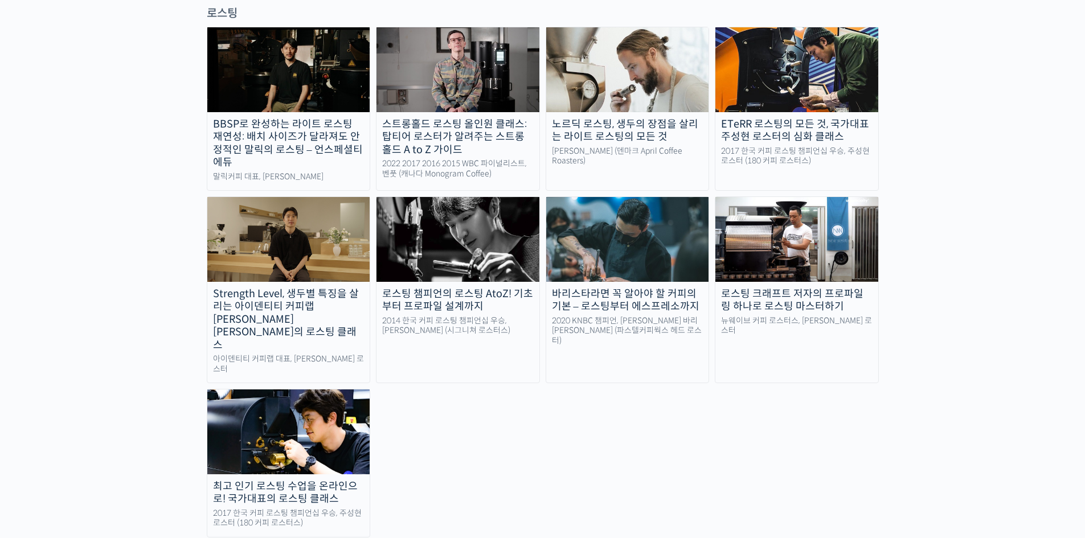
scroll to position [1026, 0]
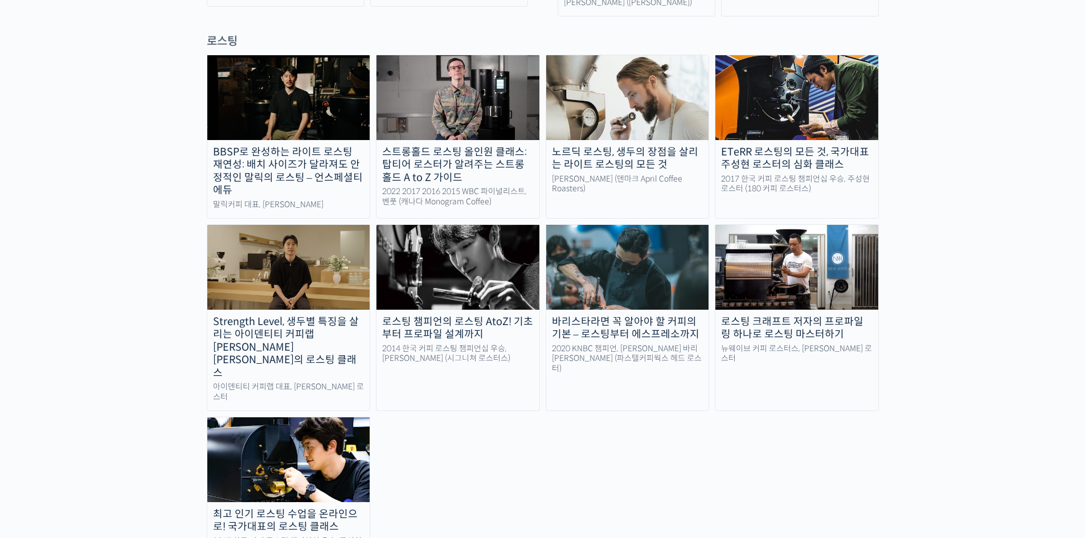
click at [317, 253] on img at bounding box center [288, 267] width 163 height 84
click at [489, 231] on img at bounding box center [458, 267] width 163 height 84
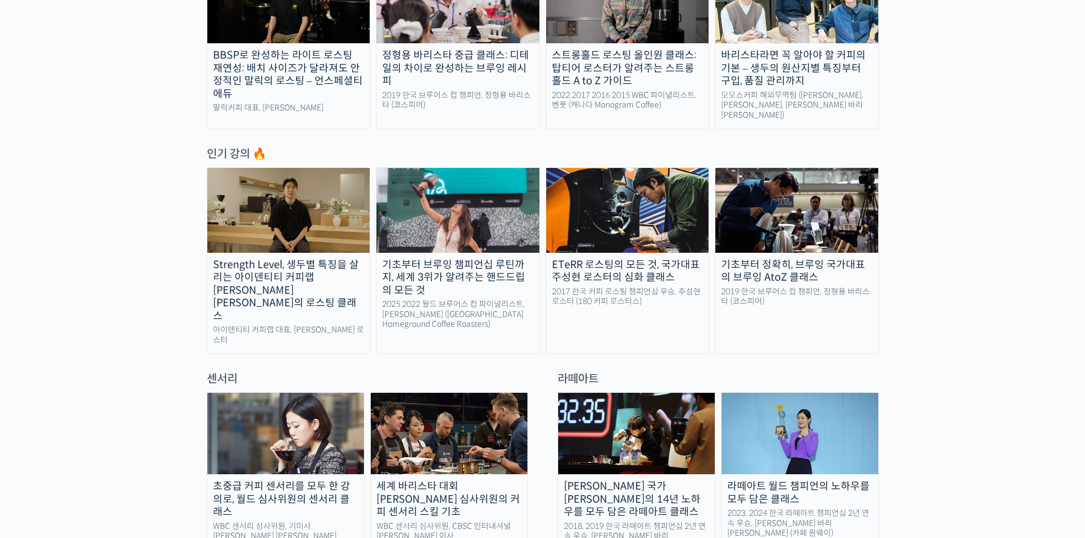
scroll to position [456, 0]
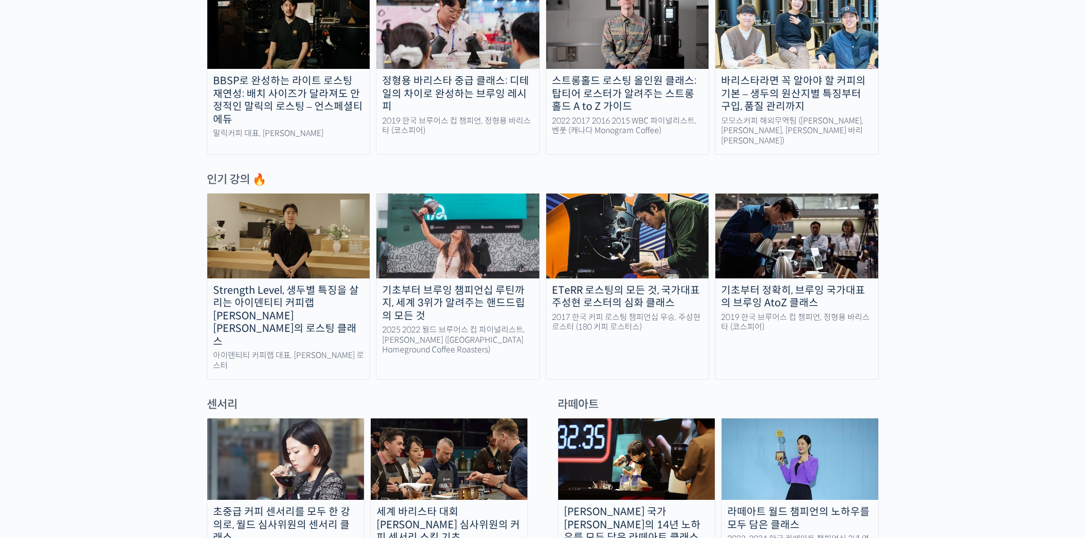
drag, startPoint x: 712, startPoint y: 263, endPoint x: 744, endPoint y: 163, distance: 105.2
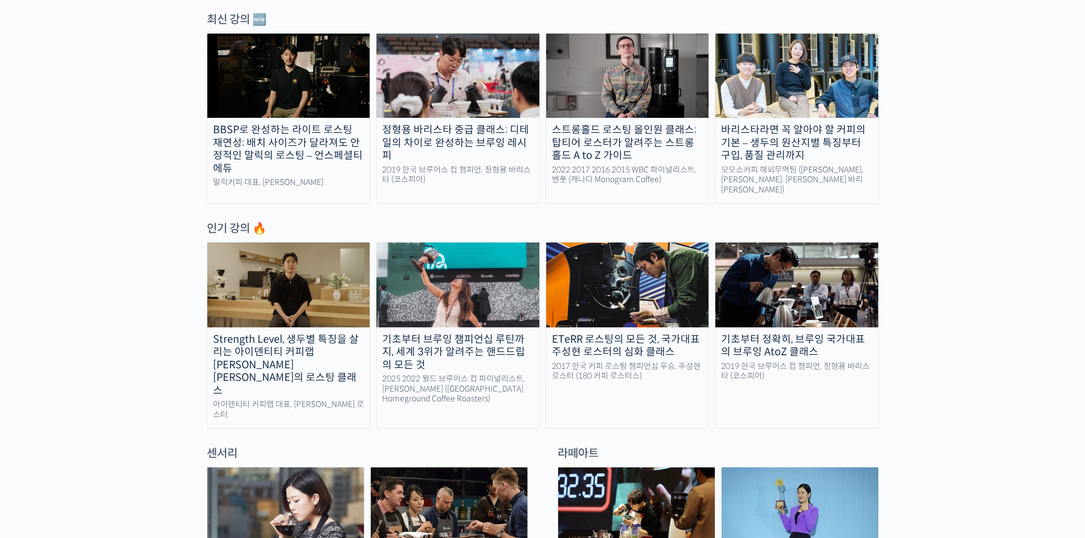
scroll to position [342, 0]
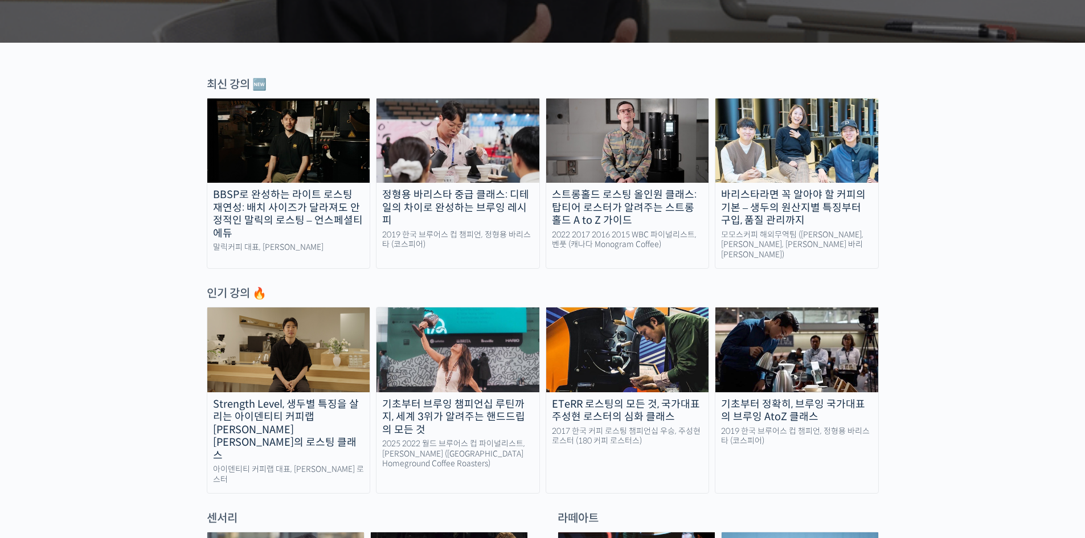
click at [712, 240] on div "BBSP로 완성하는 라이트 로스팅 재연성: 배치 사이즈가 달라져도 안정적인 말릭의 로스팅 – 언스페셜티 에듀 말릭커피 대표, 최철 로스터 정형…" at bounding box center [543, 183] width 672 height 171
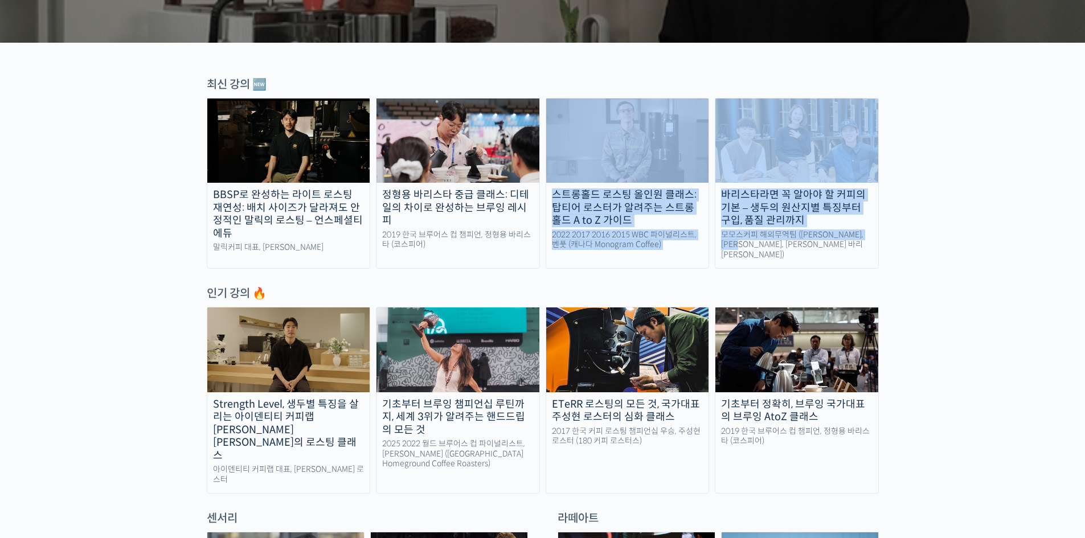
drag, startPoint x: 713, startPoint y: 254, endPoint x: 623, endPoint y: 181, distance: 116.2
click at [621, 179] on div "BBSP로 완성하는 라이트 로스팅 재연성: 배치 사이즈가 달라져도 안정적인 말릭의 로스팅 – 언스페셜티 에듀 말릭커피 대표, 최철 로스터 정형…" at bounding box center [543, 183] width 672 height 171
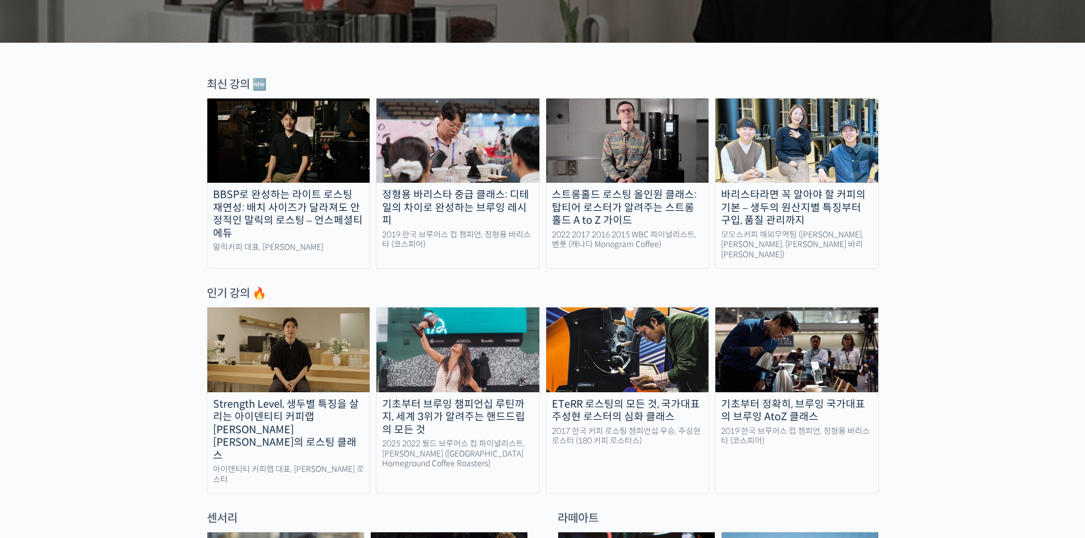
click at [726, 286] on div "인기 강의 🔥" at bounding box center [543, 293] width 672 height 15
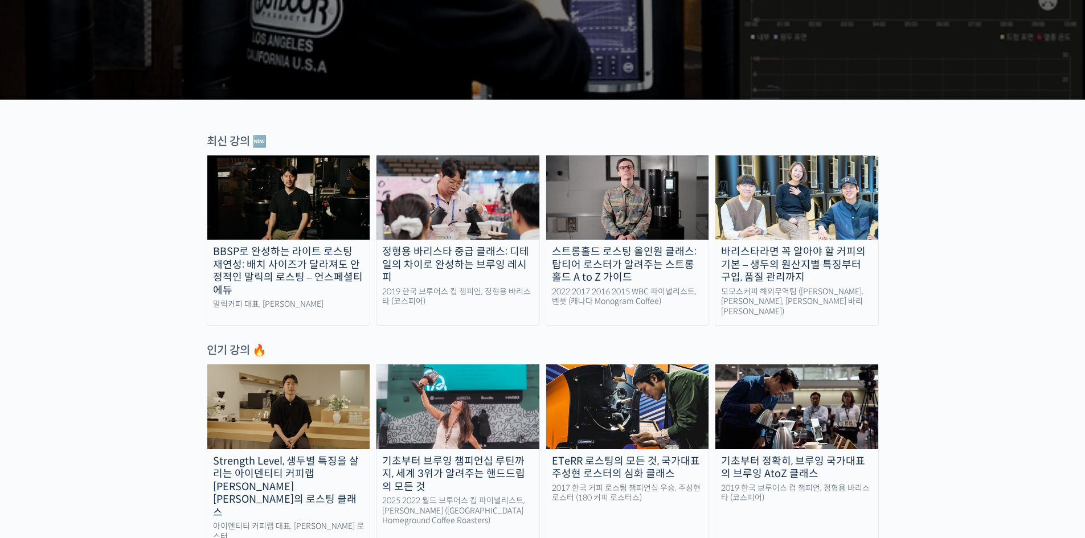
scroll to position [228, 0]
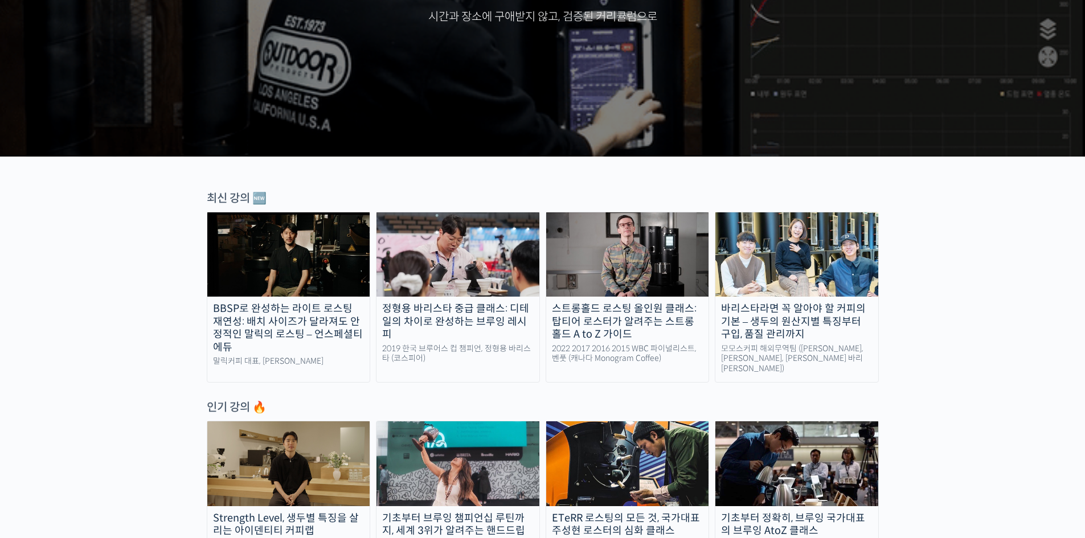
drag, startPoint x: 884, startPoint y: 345, endPoint x: 892, endPoint y: 381, distance: 36.8
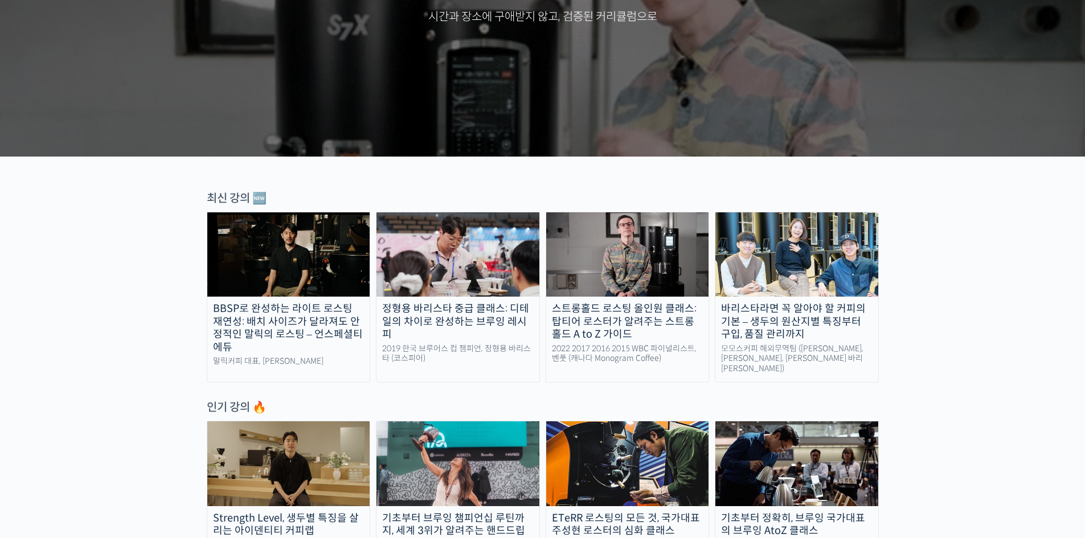
drag, startPoint x: 730, startPoint y: 302, endPoint x: 660, endPoint y: 193, distance: 129.9
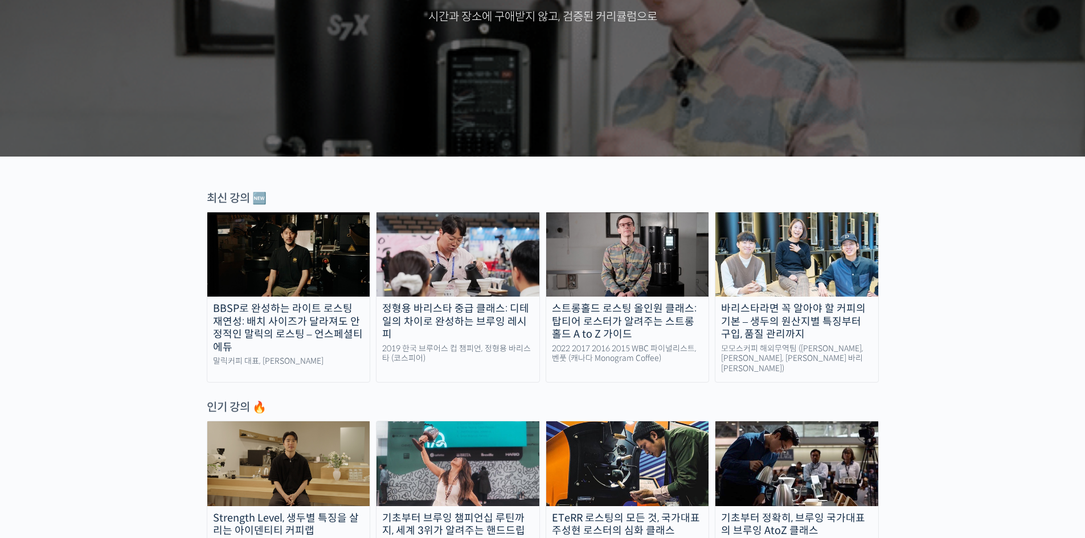
click at [687, 198] on div "최신 강의 🆕" at bounding box center [543, 198] width 672 height 15
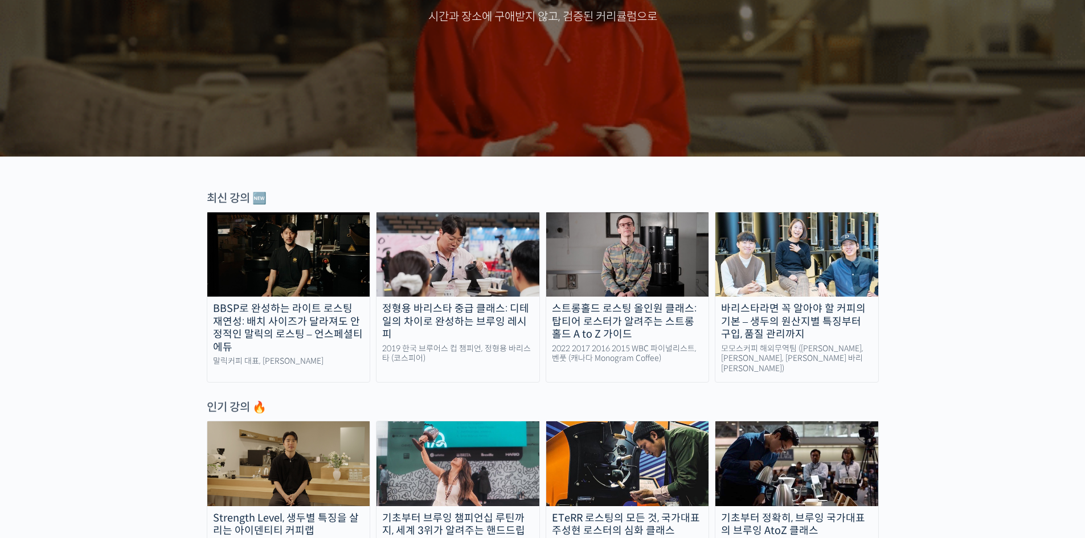
click at [670, 276] on img at bounding box center [627, 255] width 163 height 84
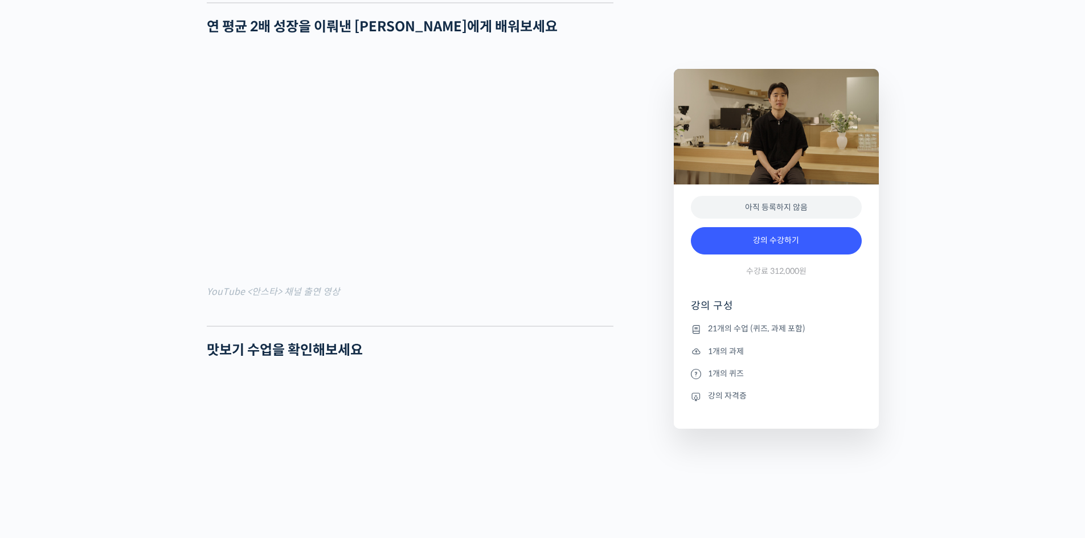
scroll to position [969, 0]
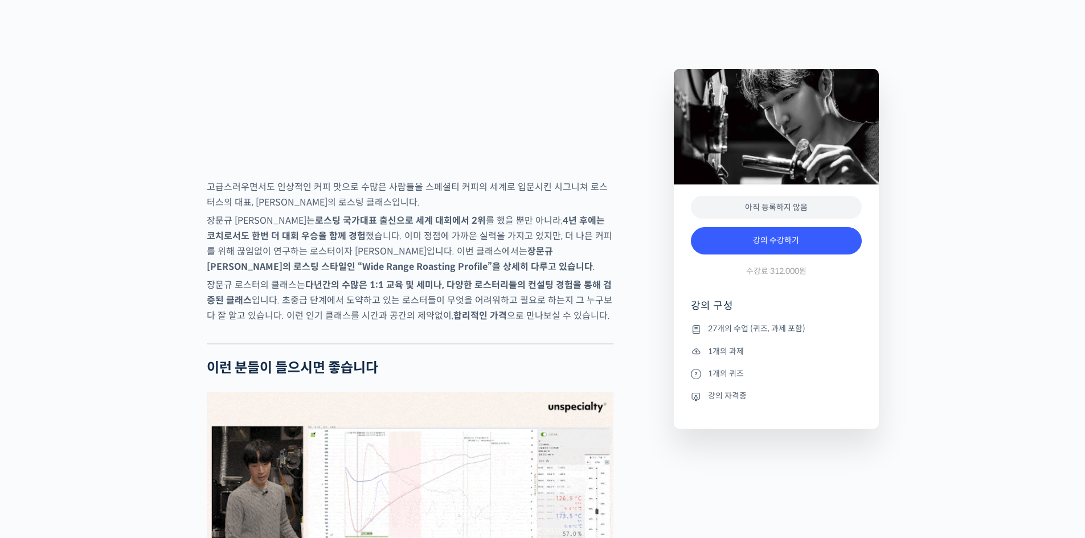
scroll to position [1994, 0]
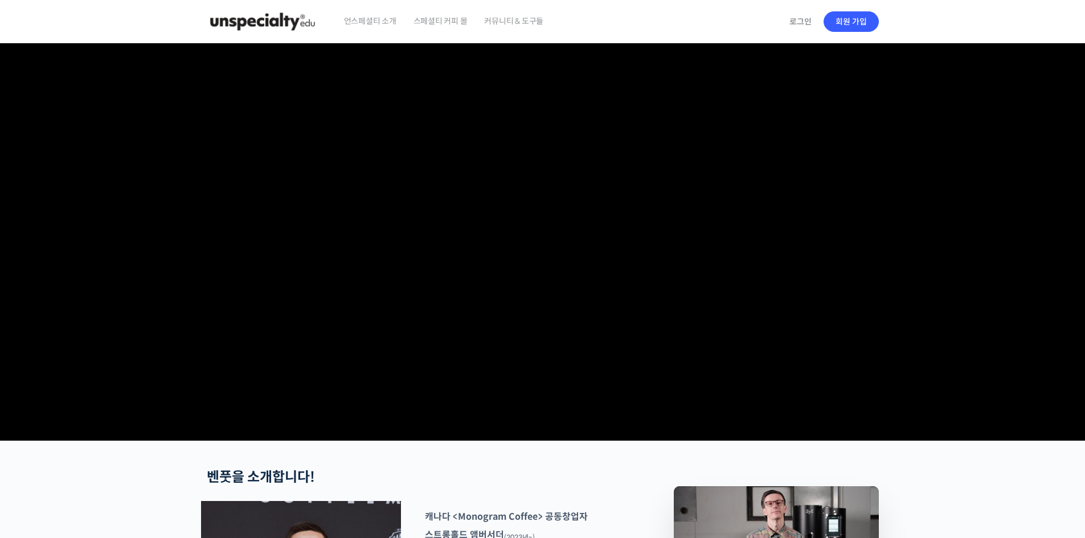
click at [435, 391] on video at bounding box center [543, 239] width 672 height 393
click at [534, 354] on video at bounding box center [543, 239] width 672 height 393
drag, startPoint x: 570, startPoint y: 520, endPoint x: 564, endPoint y: 422, distance: 98.7
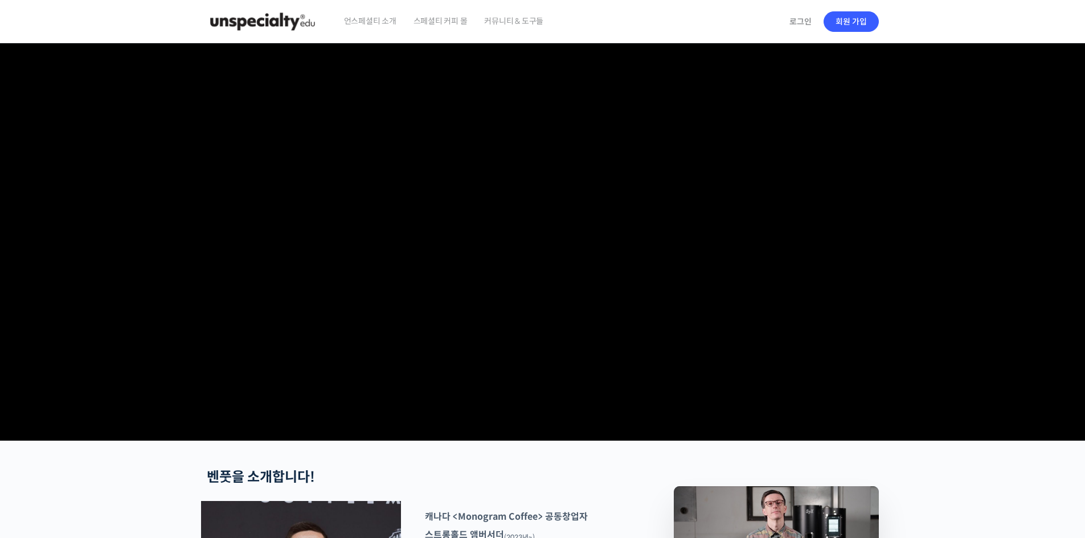
drag, startPoint x: 569, startPoint y: 496, endPoint x: 562, endPoint y: 415, distance: 80.7
click at [562, 415] on video at bounding box center [543, 239] width 672 height 393
click at [554, 436] on video at bounding box center [543, 239] width 672 height 393
drag, startPoint x: 563, startPoint y: 454, endPoint x: 561, endPoint y: 400, distance: 54.2
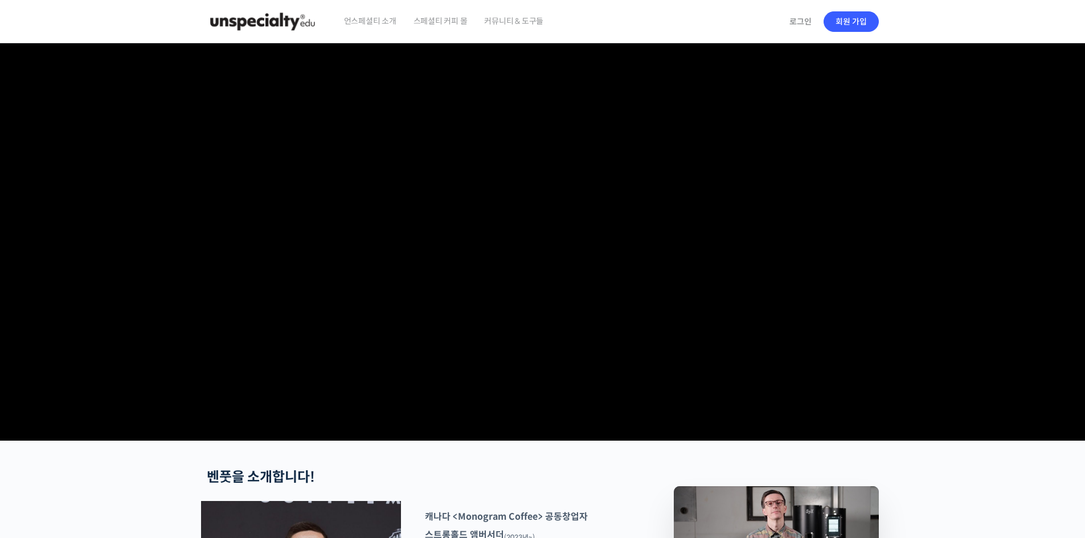
click at [561, 400] on video at bounding box center [543, 239] width 672 height 393
